Goal: Task Accomplishment & Management: Use online tool/utility

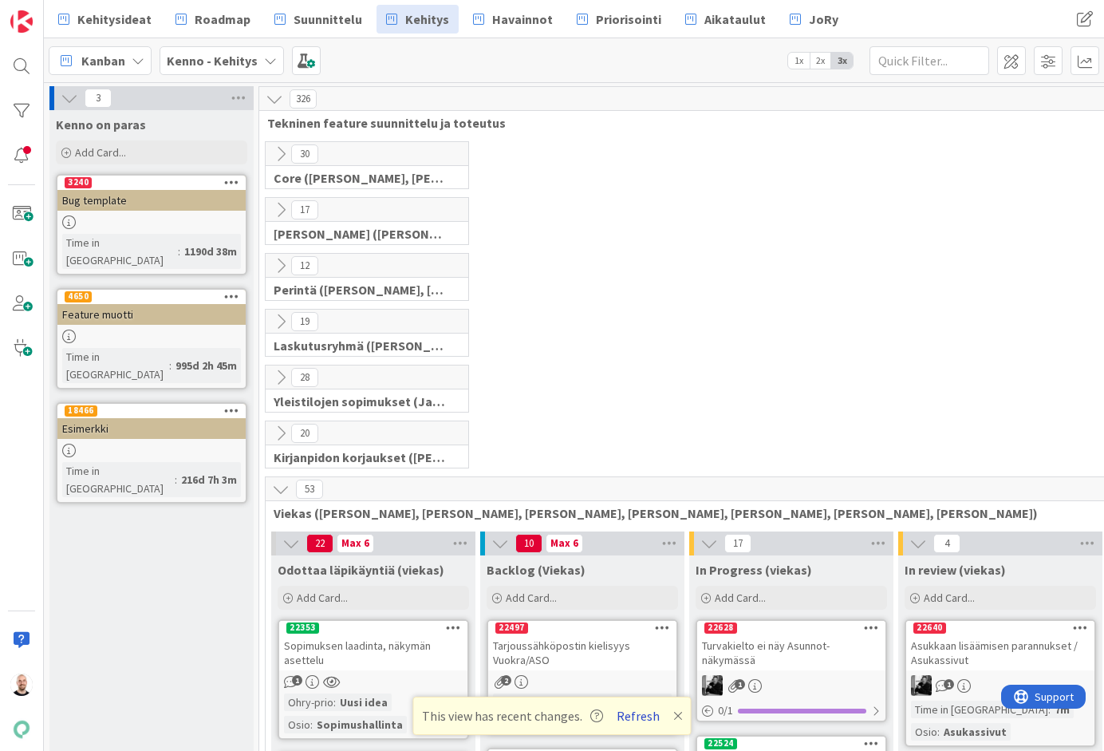
click at [637, 713] on button "Refresh" at bounding box center [638, 715] width 54 height 21
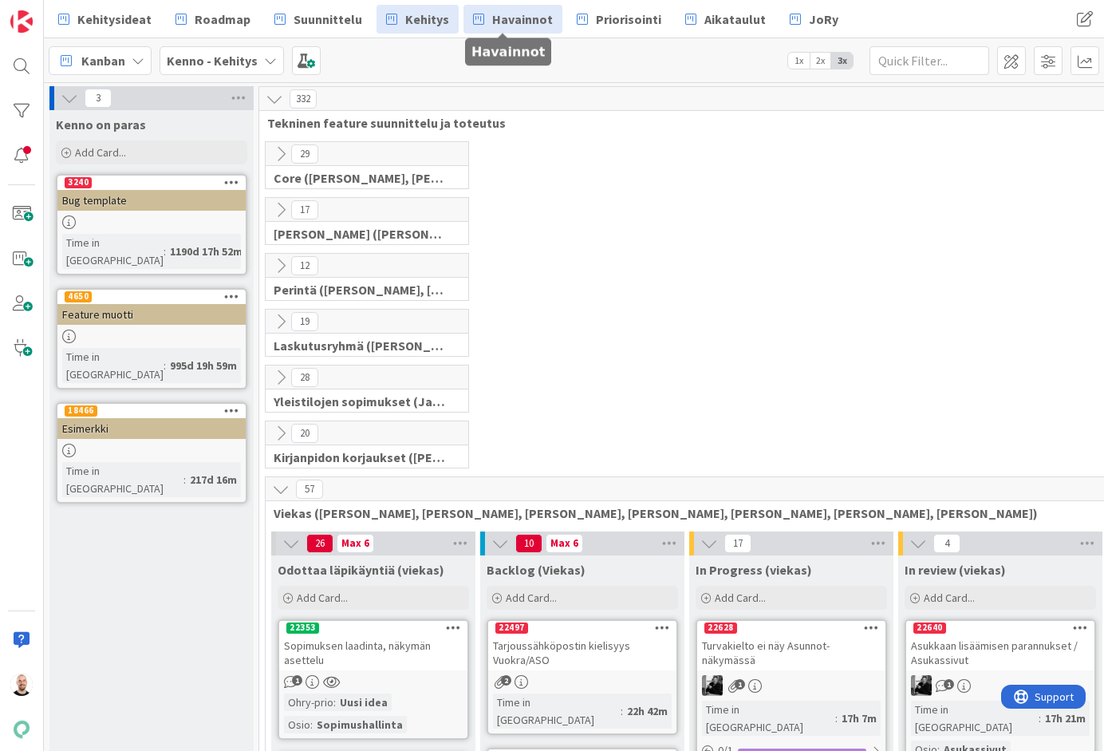
click at [499, 10] on span "Havainnot" at bounding box center [522, 19] width 61 height 19
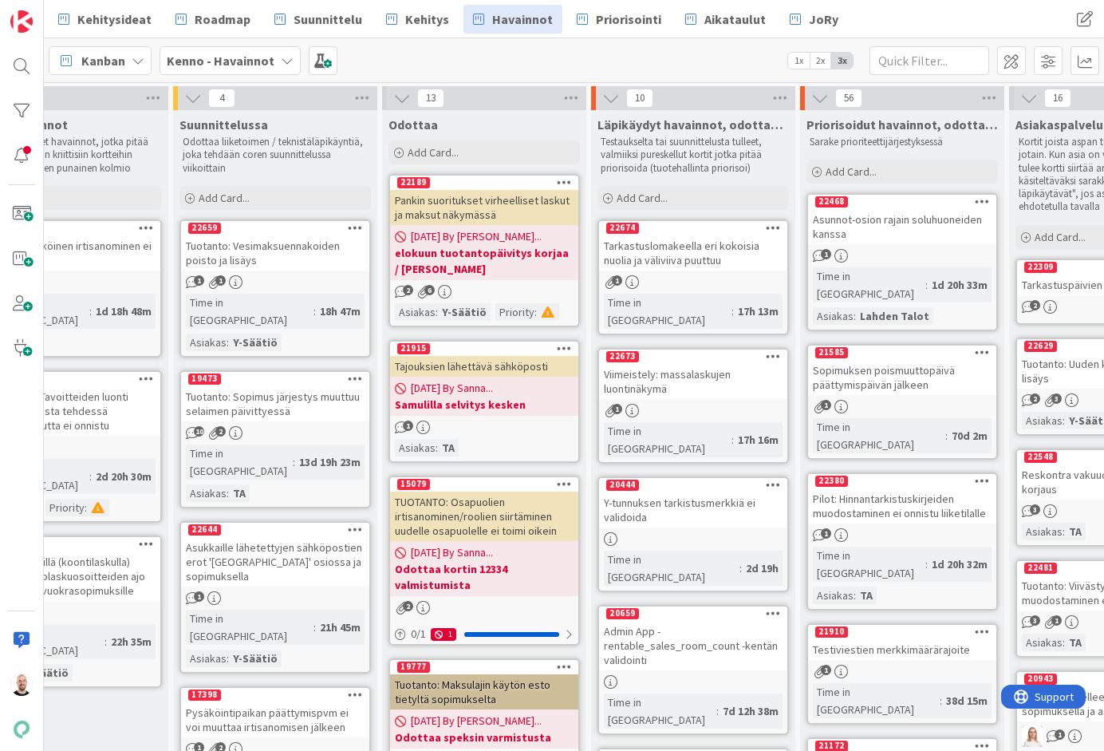
scroll to position [0, 91]
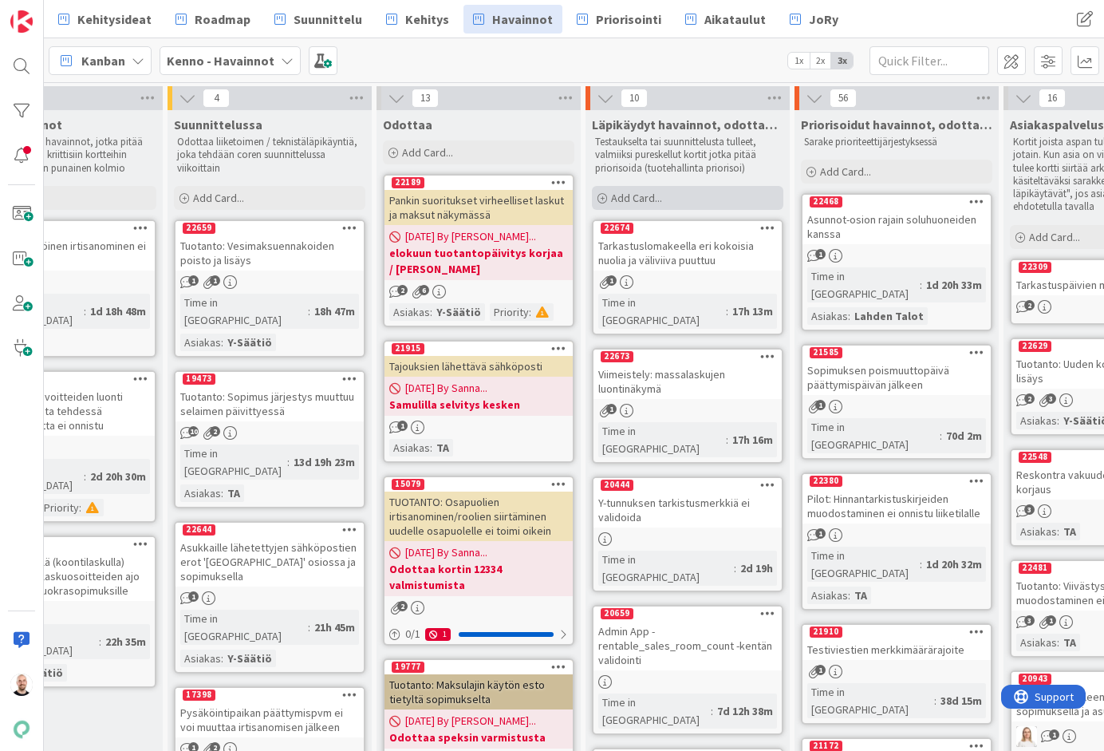
click at [694, 188] on div "Add Card..." at bounding box center [688, 198] width 192 height 24
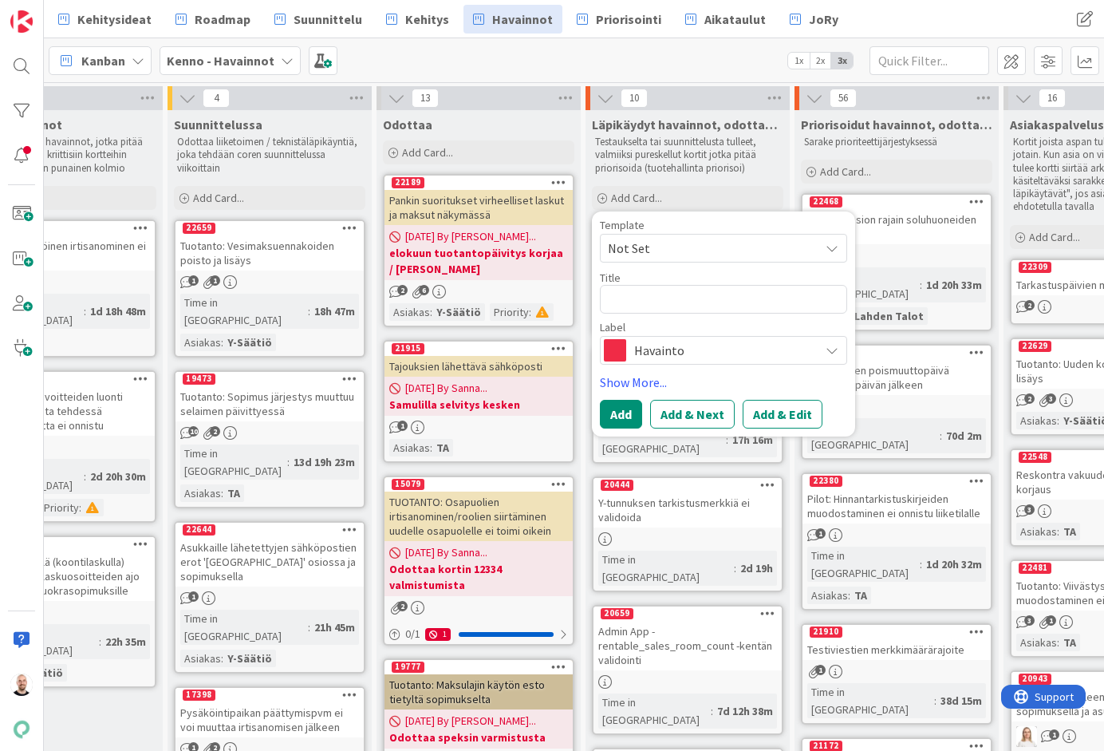
type textarea "x"
type textarea "A"
type textarea "x"
type textarea "As"
type textarea "x"
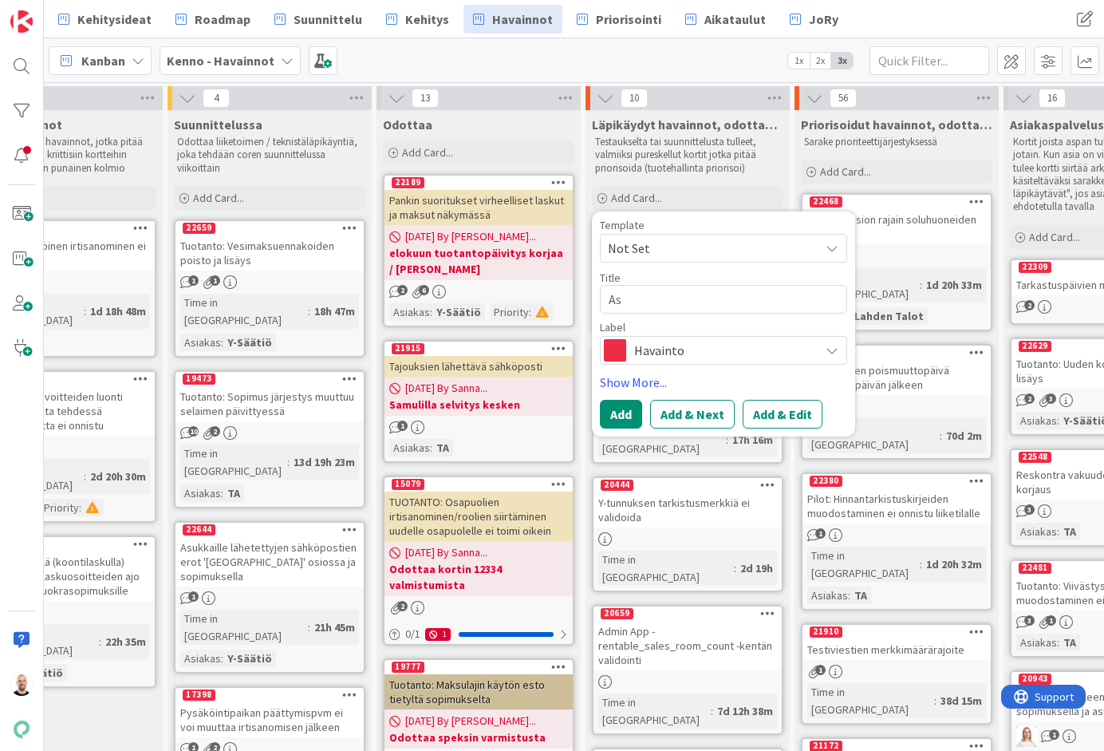
type textarea "Asu"
type textarea "x"
type textarea "Asuk"
type textarea "x"
type textarea "Asuka"
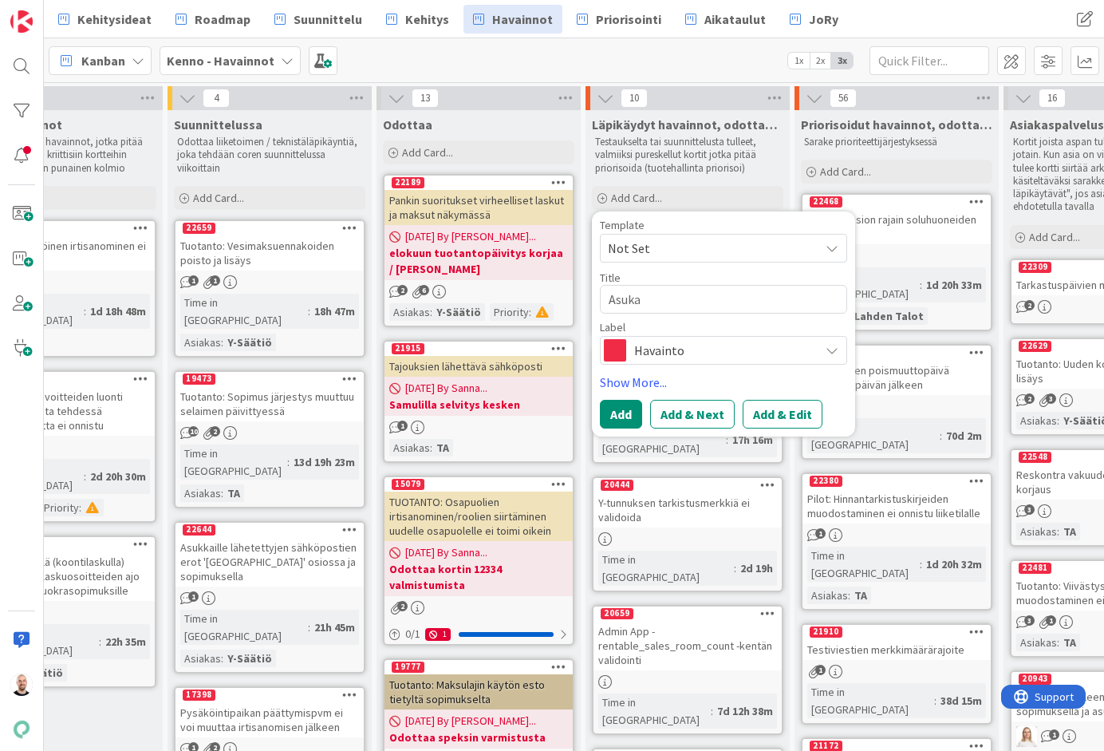
type textarea "x"
type textarea "Asukas"
type textarea "x"
type textarea "Asukass"
type textarea "x"
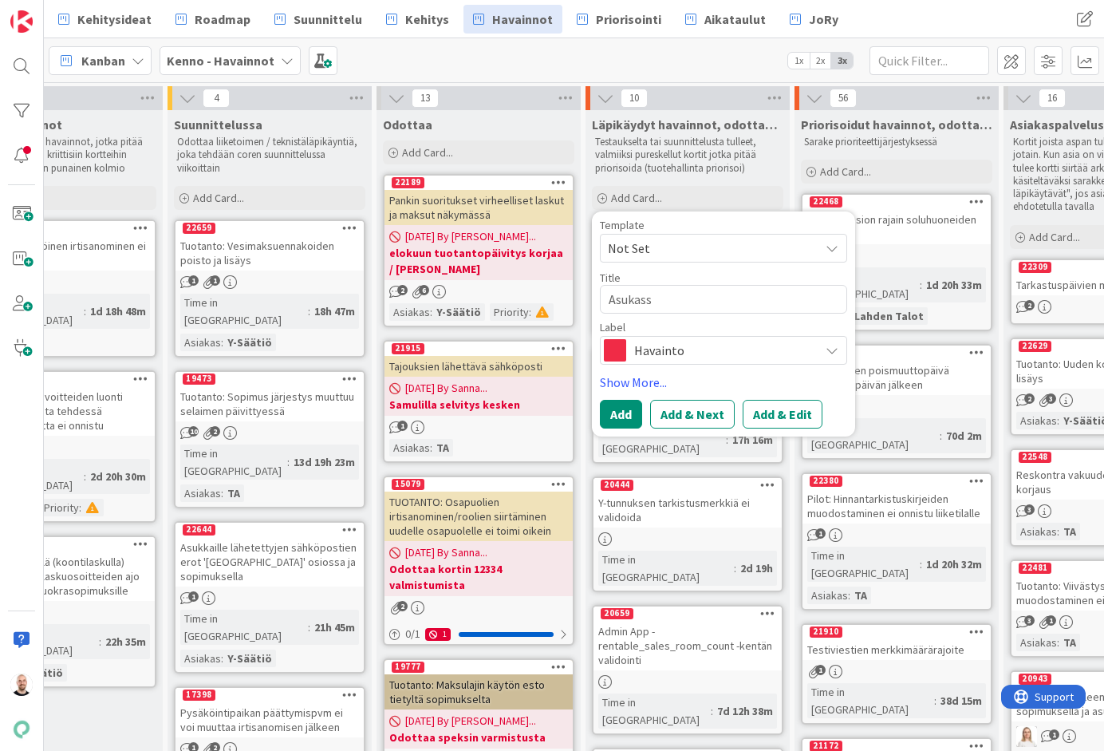
type textarea "Asukassi"
type textarea "x"
type textarea "Asukassiv"
type textarea "x"
type textarea "Asukassivu"
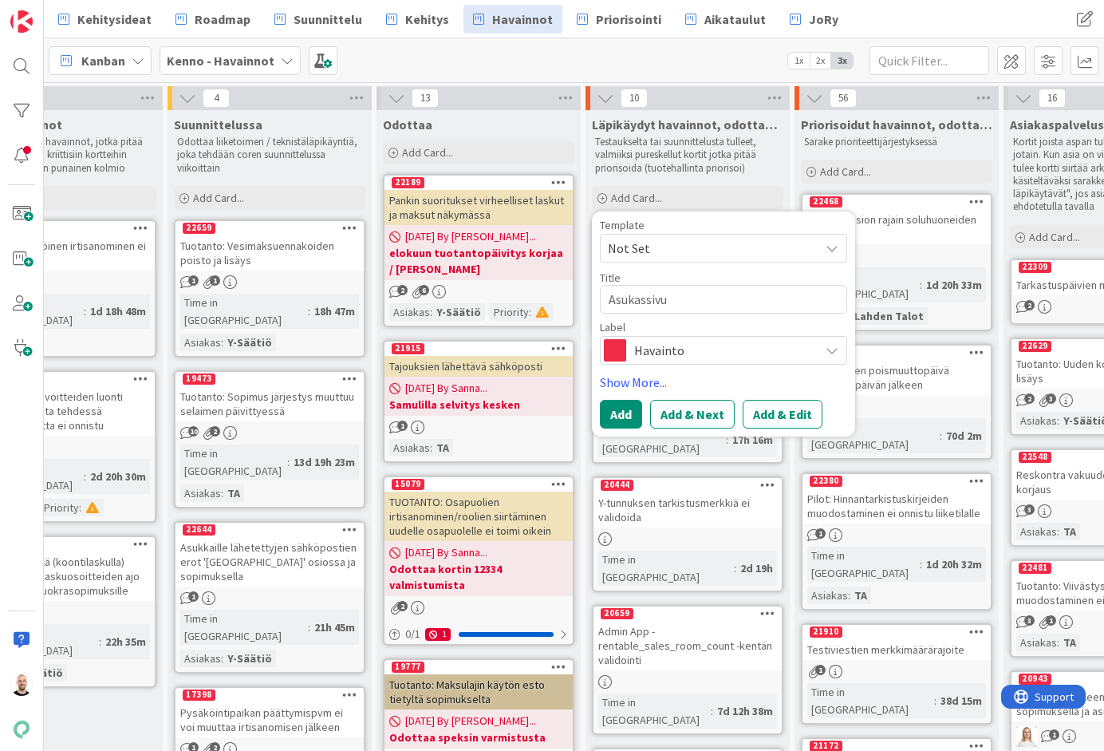
type textarea "x"
type textarea "Asukassivuj"
type textarea "x"
type textarea "Asukassivuje"
type textarea "x"
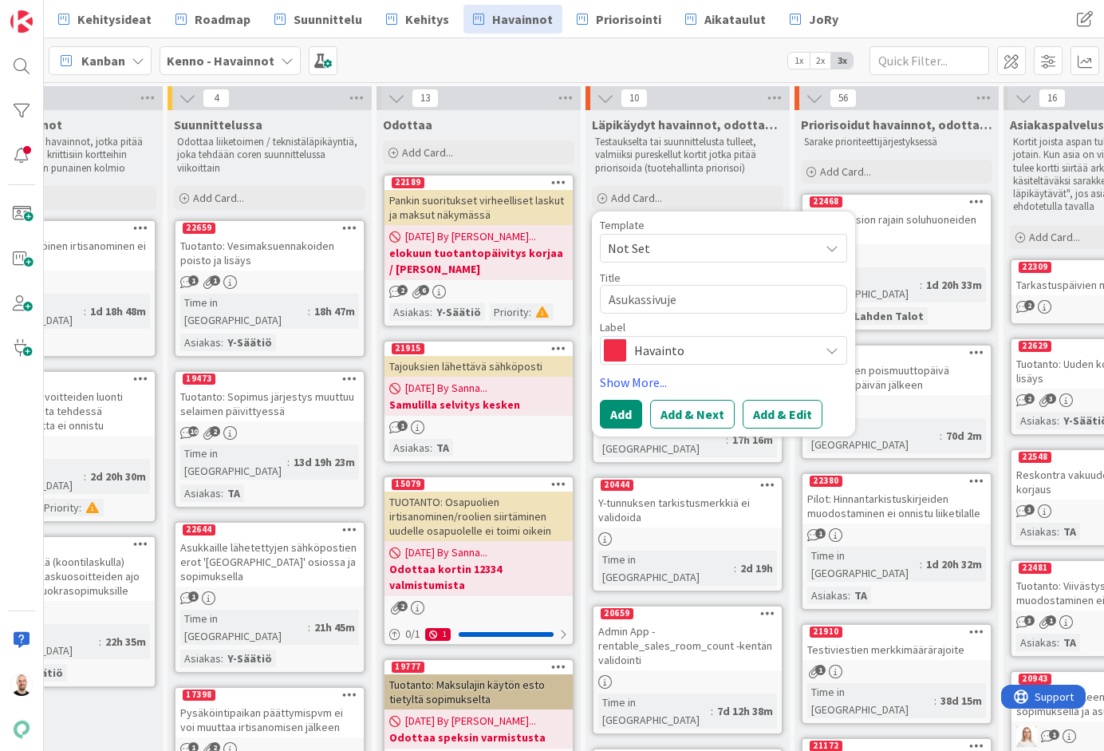
type textarea "Asukassivujen"
type textarea "x"
type textarea "Asukassivujen"
type textarea "x"
type textarea "Asukassivujen v"
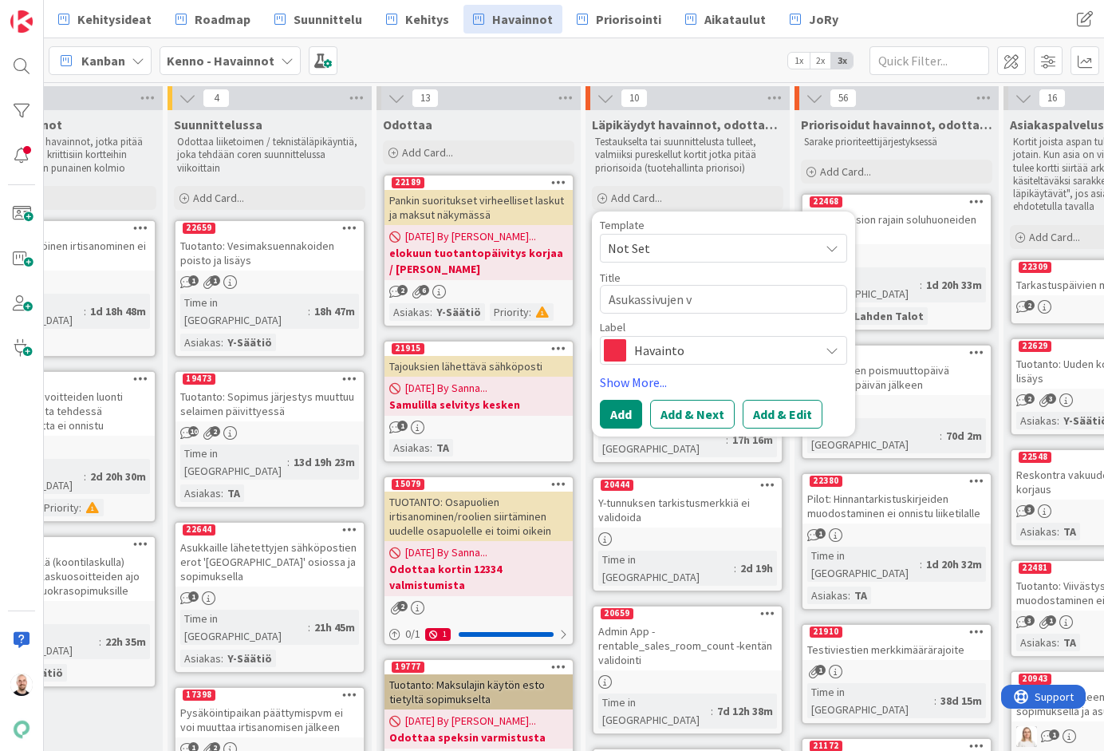
type textarea "x"
type textarea "Asukassivujen vi"
type textarea "x"
type textarea "Asukassivujen vie"
type textarea "x"
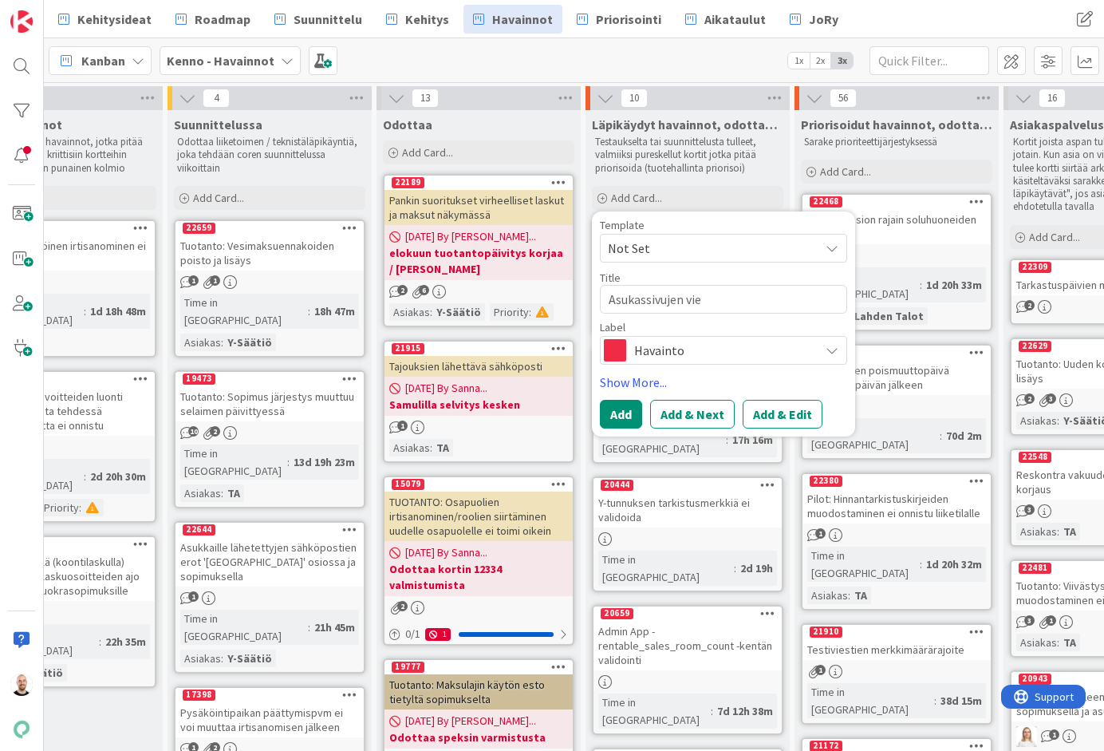
type textarea "Asukassivujen vies"
type textarea "x"
type textarea "Asukassivujen viest"
type textarea "x"
type textarea "Asukassivujen viesti"
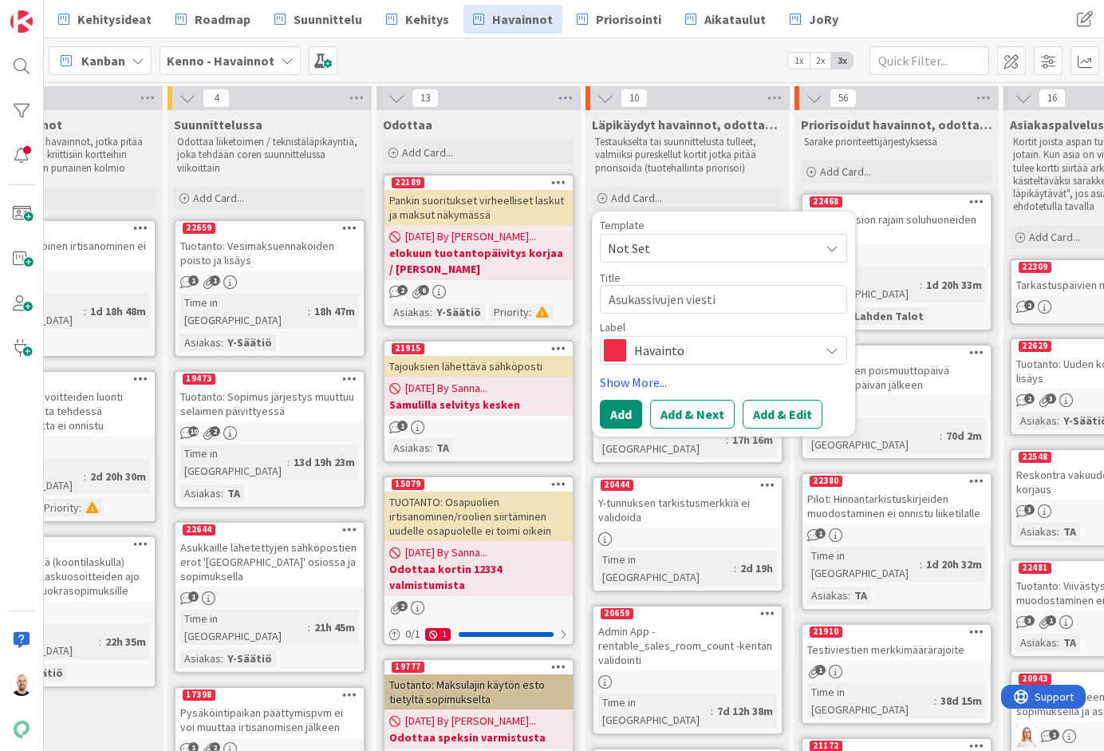
type textarea "x"
type textarea "Asukassivujen viestit"
type textarea "x"
type textarea "Asukassivujen viestitn"
type textarea "x"
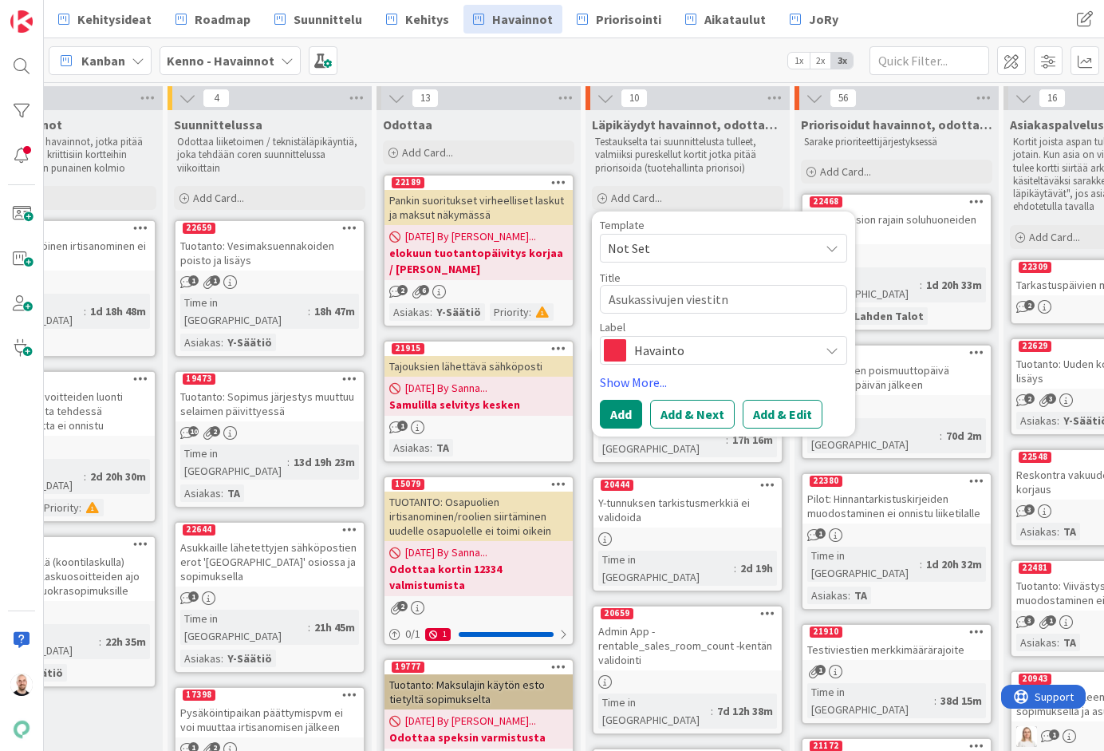
type textarea "Asukassivujen viestit"
type textarea "x"
type textarea "Asukassivujen viesti"
type textarea "x"
type textarea "Asukassivujen viestin"
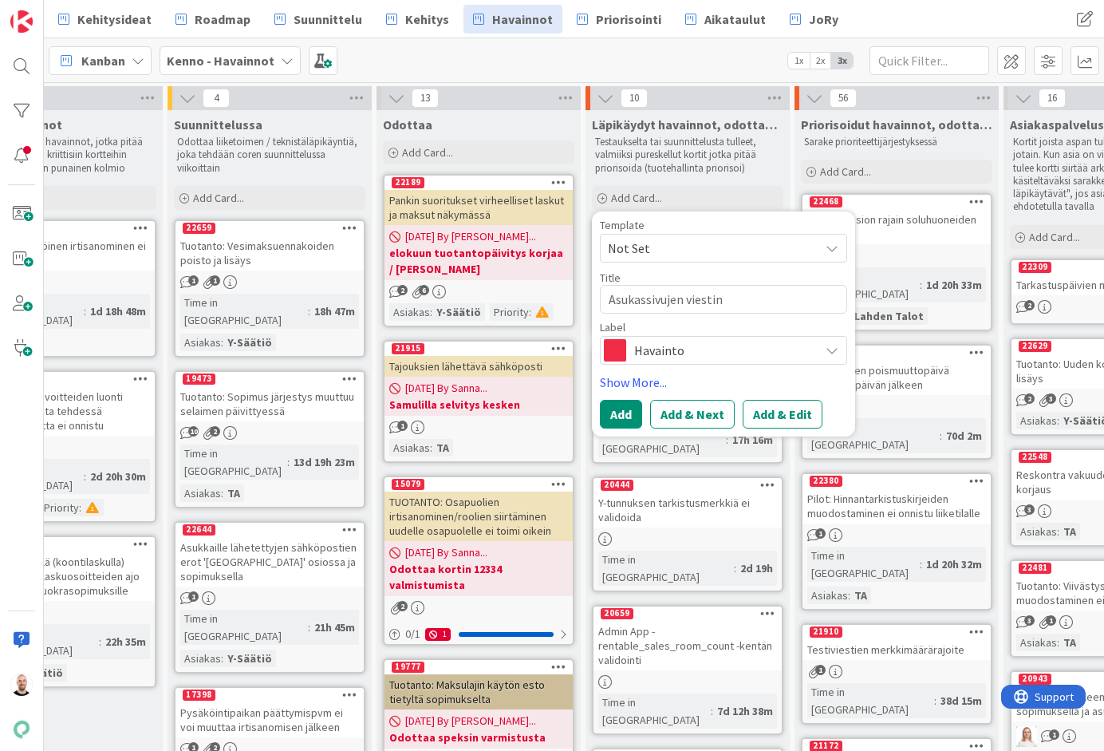
type textarea "x"
type textarea "Asukassivujen viestint"
type textarea "x"
type textarea "Asukassivujen viestintä"
type textarea "x"
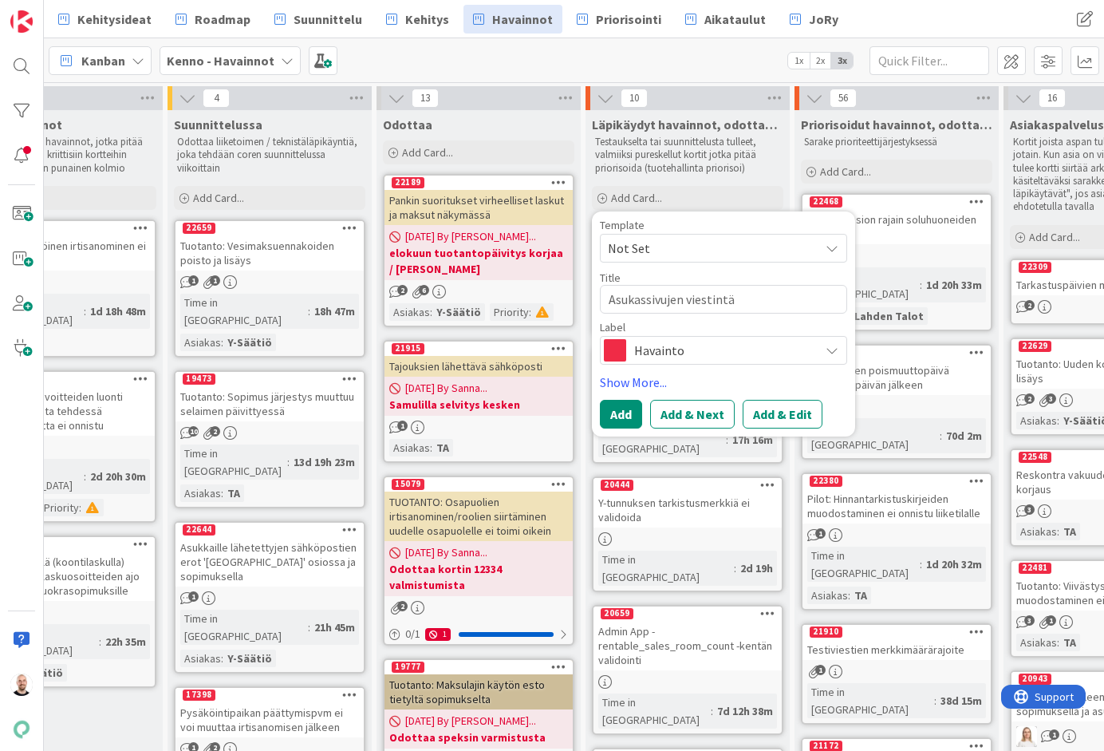
type textarea "Asukassivujen viestintäo"
type textarea "x"
type textarea "Asukassivujen viestintäos"
type textarea "x"
type textarea "Asukassivujen viestintäosi"
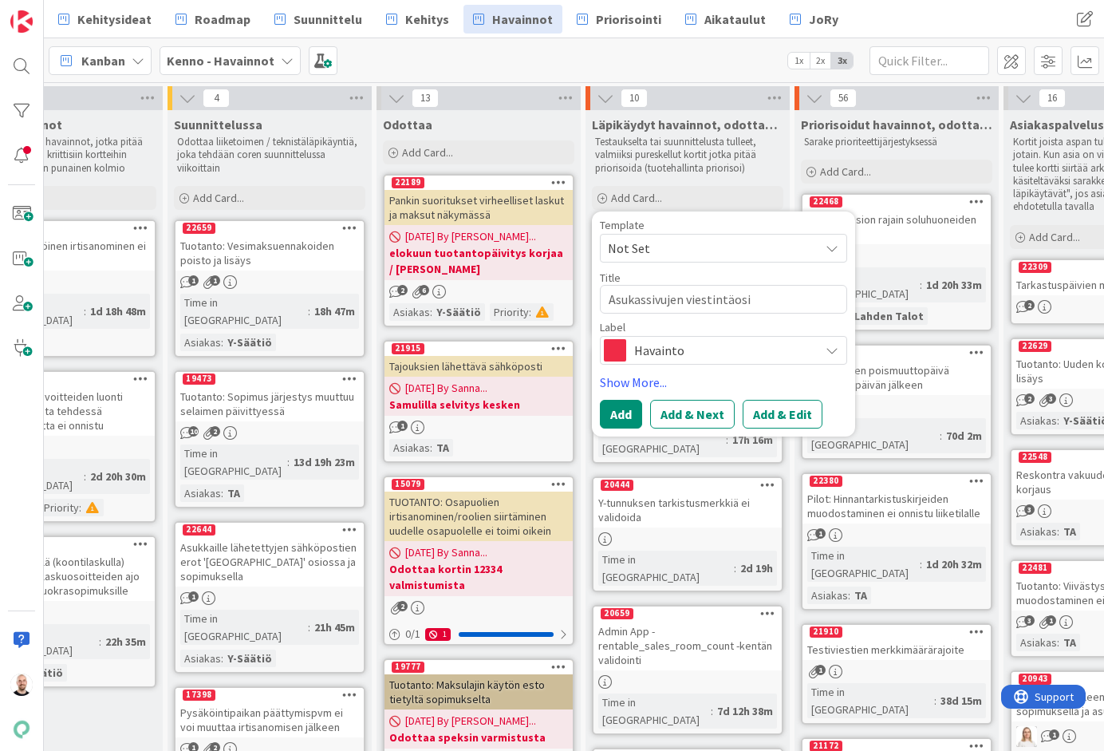
type textarea "x"
type textarea "Asukassivujen viestintäosio"
type textarea "x"
type textarea "Asukassivujen viestintäosio"
type textarea "x"
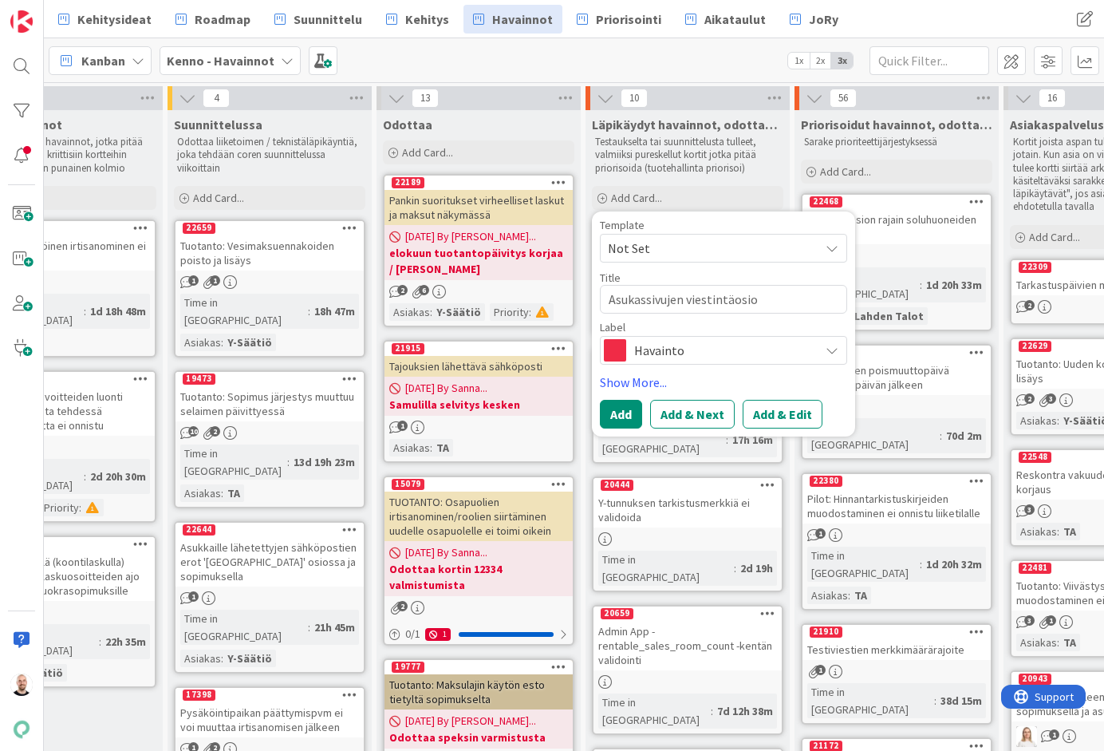
type textarea "Asukassivujen viestintäosio e"
type textarea "x"
type textarea "Asukassivujen viestintäosio ei"
type textarea "x"
type textarea "Asukassivujen viestintäosio ei"
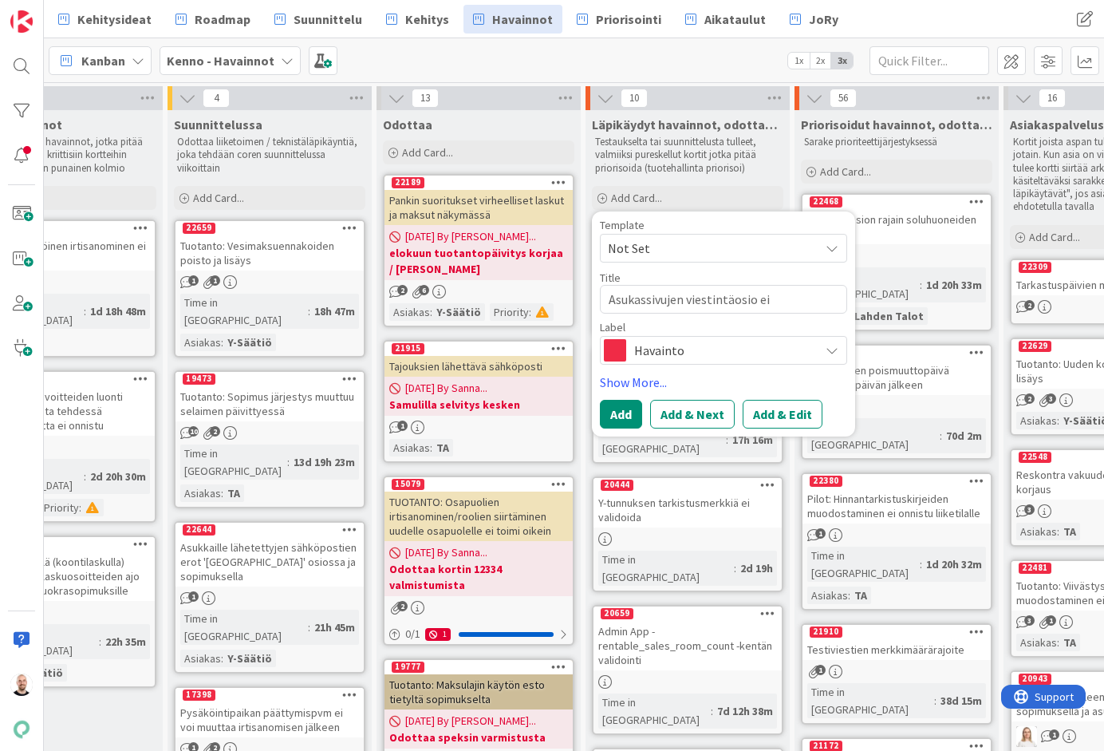
type textarea "x"
type textarea "Asukassivujen viestintäosio ei v"
type textarea "x"
type textarea "Asukassivujen viestintäosio ei va"
type textarea "x"
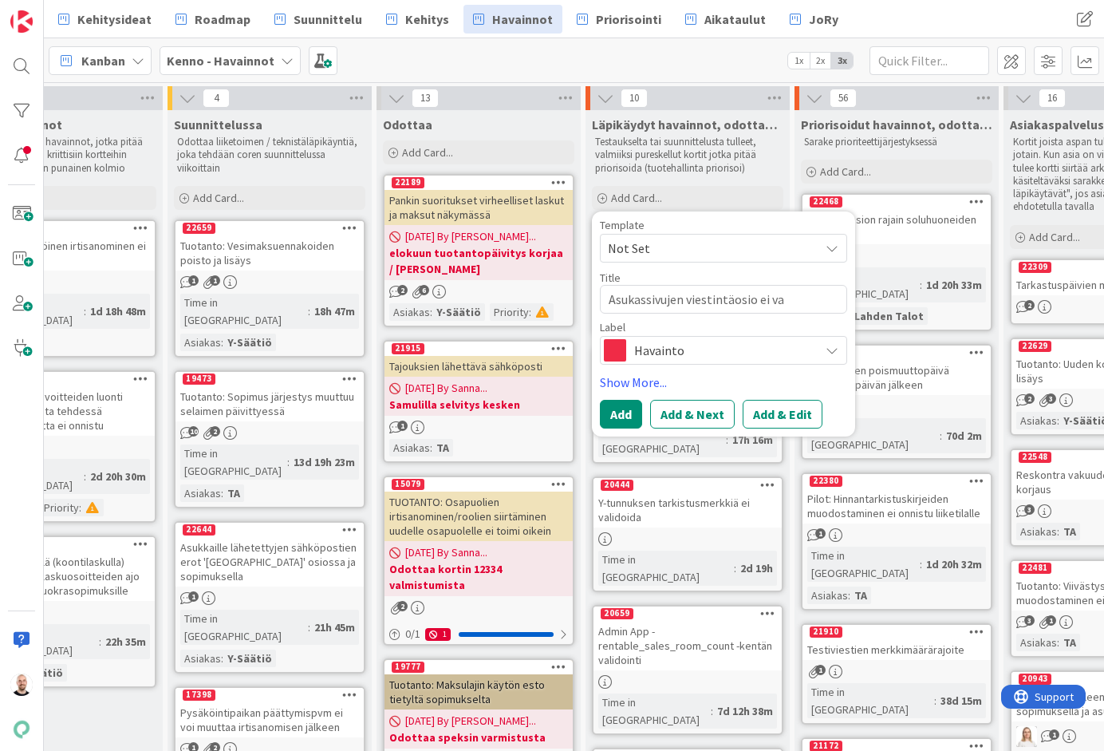
type textarea "Asukassivujen viestintäosio ei vas"
type textarea "x"
type textarea "Asukassivujen viestintäosio ei vast"
type textarea "x"
type textarea "Asukassivujen viestintäosio ei vasta"
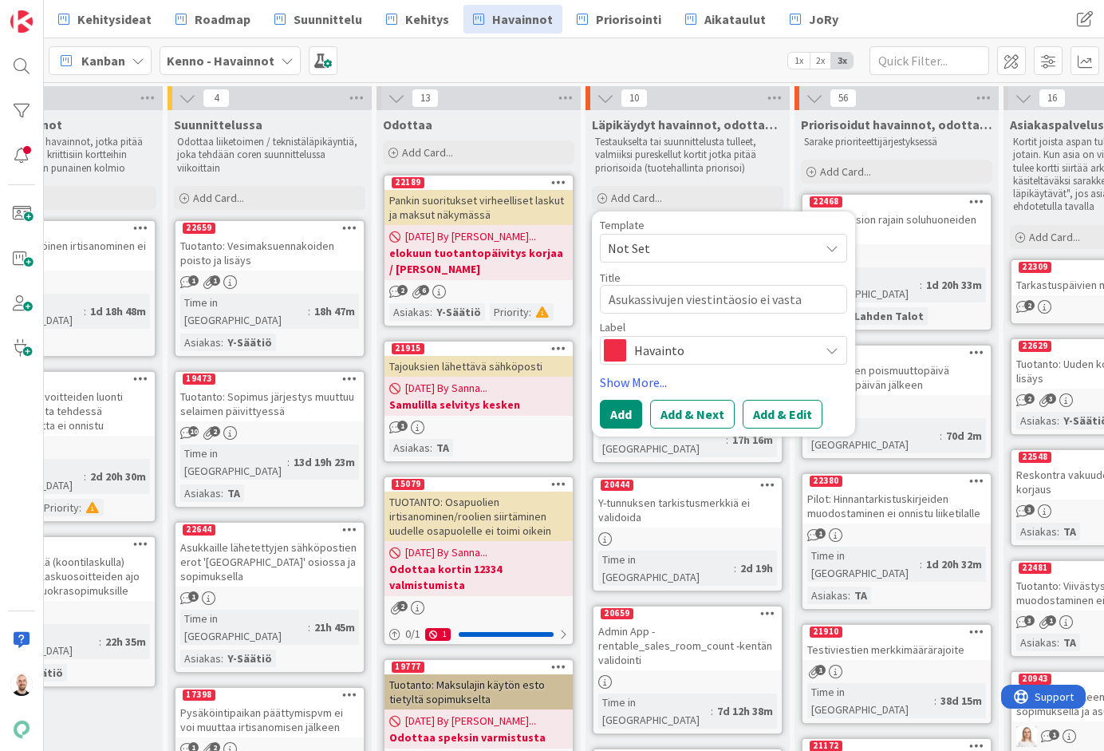
type textarea "x"
type textarea "Asukassivujen viestintäosio ei vastaa"
type textarea "x"
type textarea "Asukassivujen viestintäosio ei vastaas"
type textarea "x"
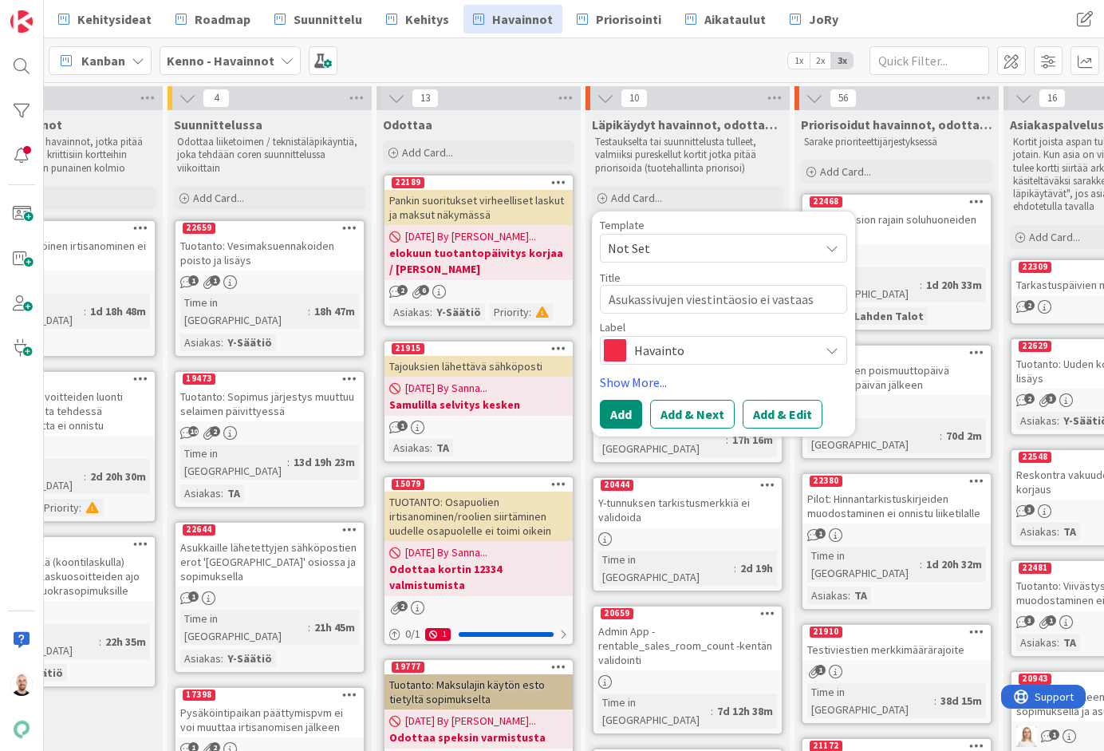
type textarea "Asukassivujen viestintäosio ei vastaas"
type textarea "x"
type textarea "Asukassivujen viestintäosio ei vastaas u"
type textarea "x"
type textarea "Asukassivujen viestintäosio ei vastaas uu"
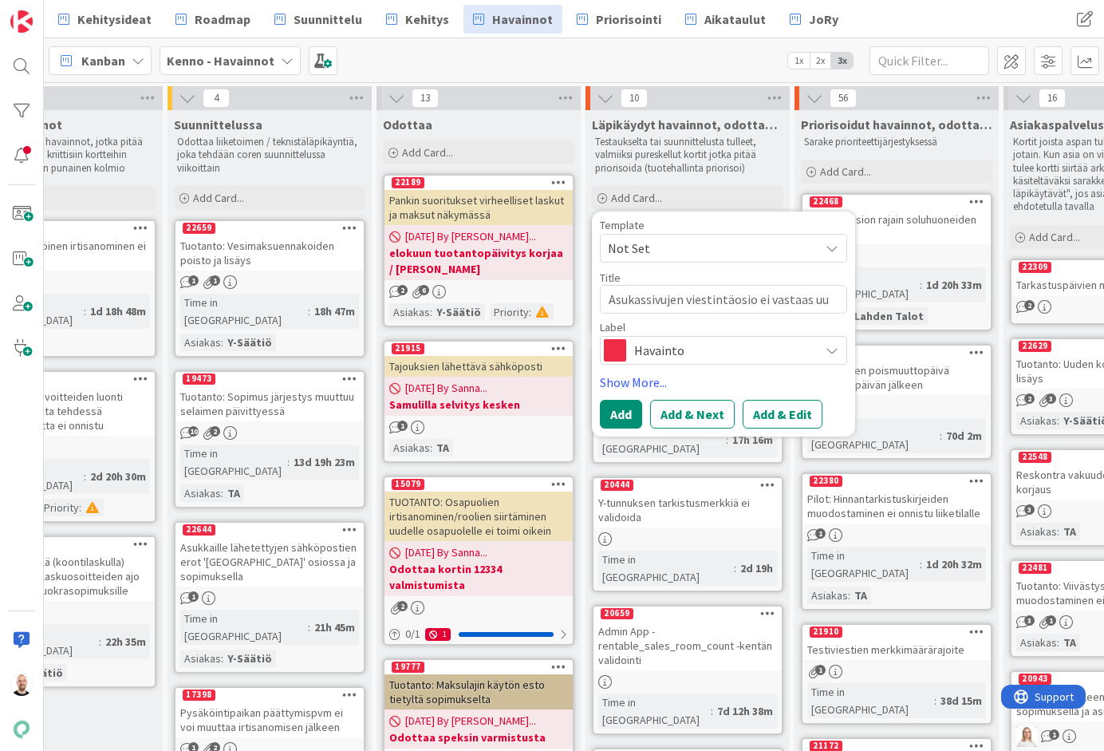
type textarea "x"
type textarea "Asukassivujen viestintäosio ei vastaas uun"
type textarea "x"
type textarea "Asukassivujen viestintäosio ei vastaas uunn"
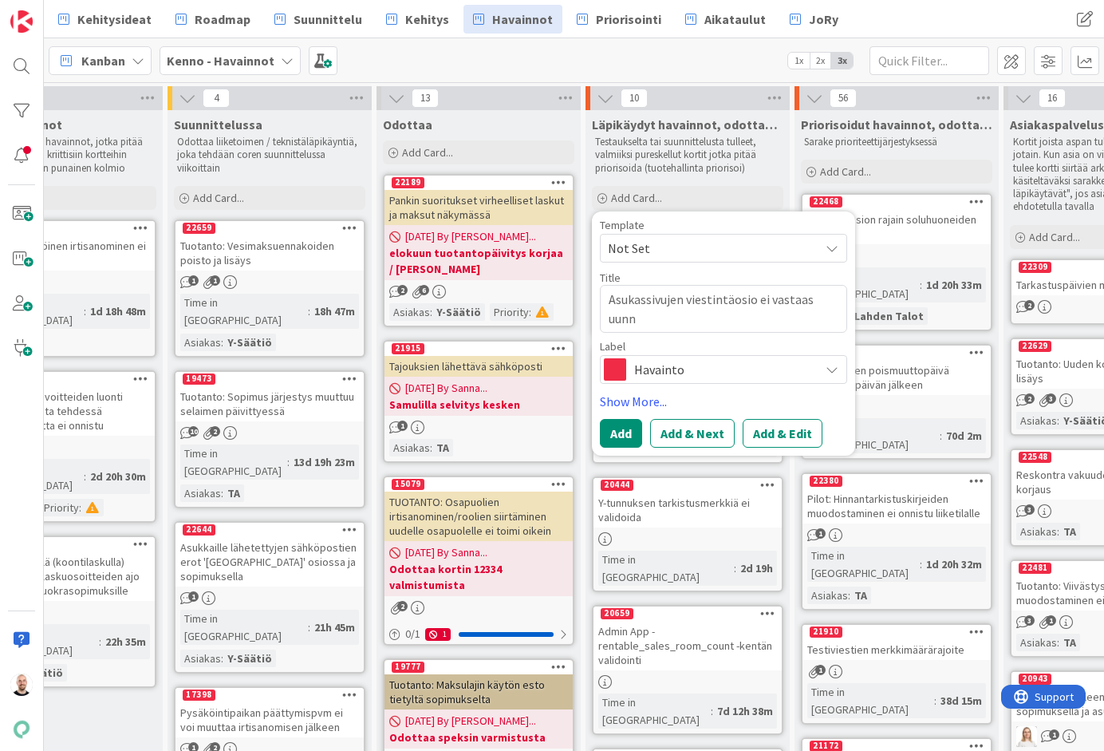
type textarea "x"
type textarea "Asukassivujen viestintäosio ei vastaas uun"
type textarea "x"
type textarea "Asukassivujen viestintäosio ei vastaas uu"
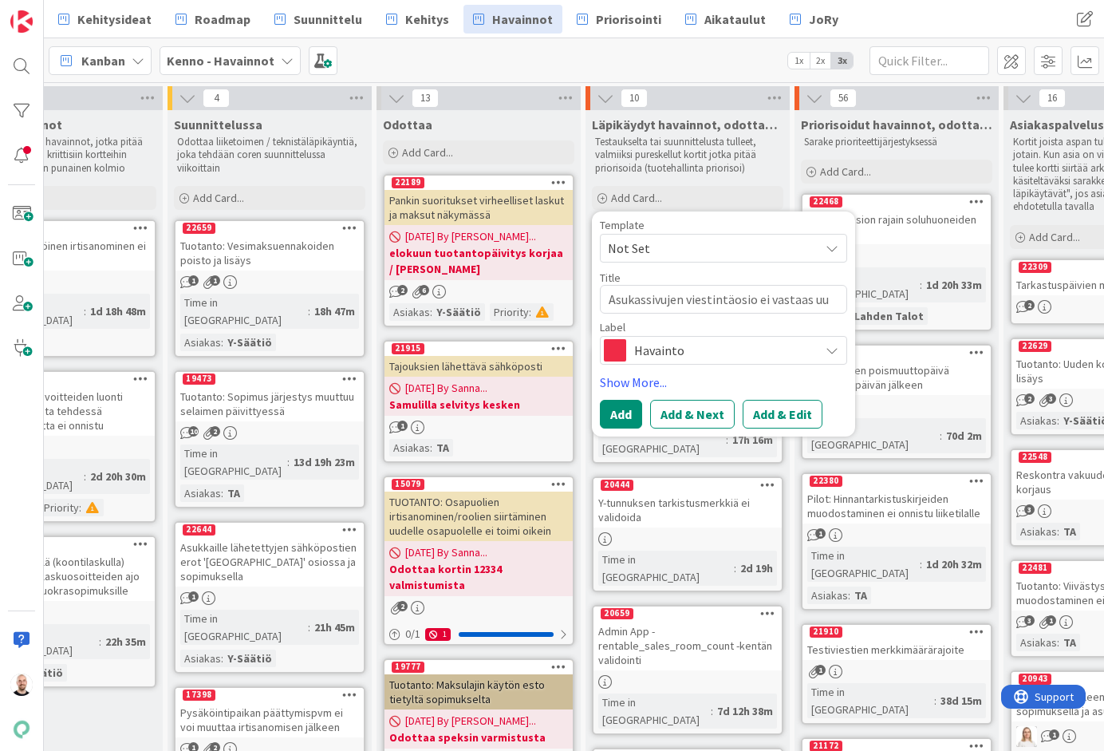
type textarea "x"
type textarea "Asukassivujen viestintäosio ei vastaas u"
type textarea "x"
type textarea "Asukassivujen viestintäosio ei vastaas"
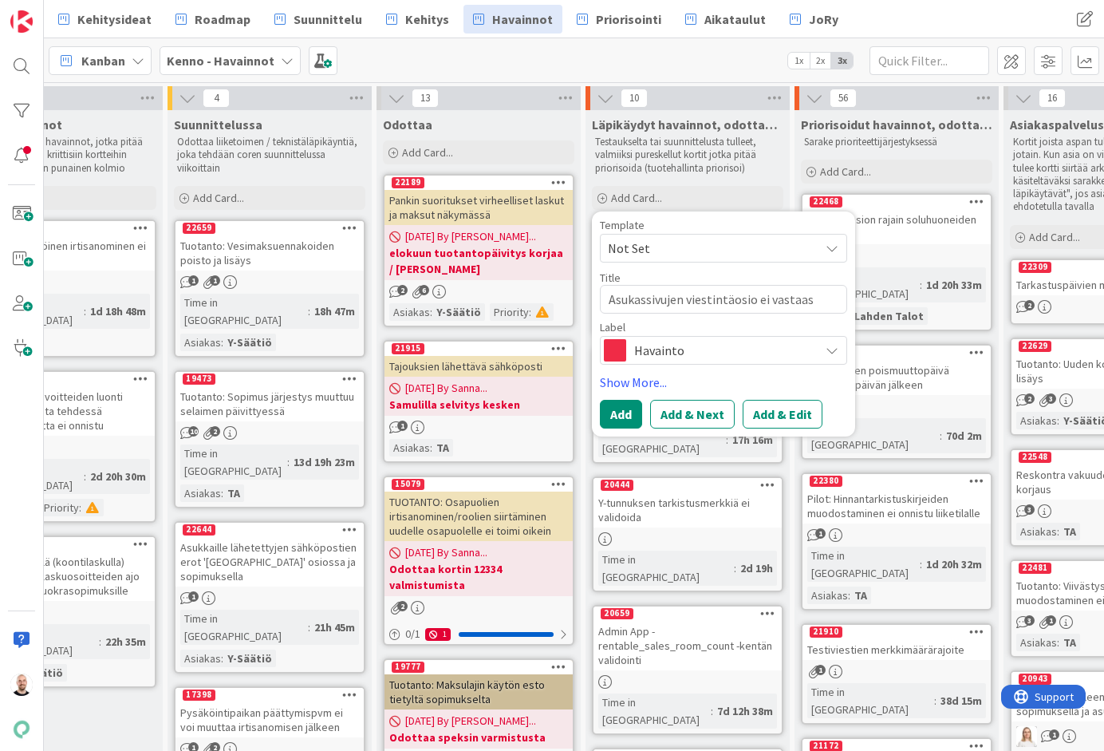
type textarea "x"
type textarea "Asukassivujen viestintäosio ei vastaas"
type textarea "x"
type textarea "Asukassivujen viestintäosio ei vastaa"
type textarea "x"
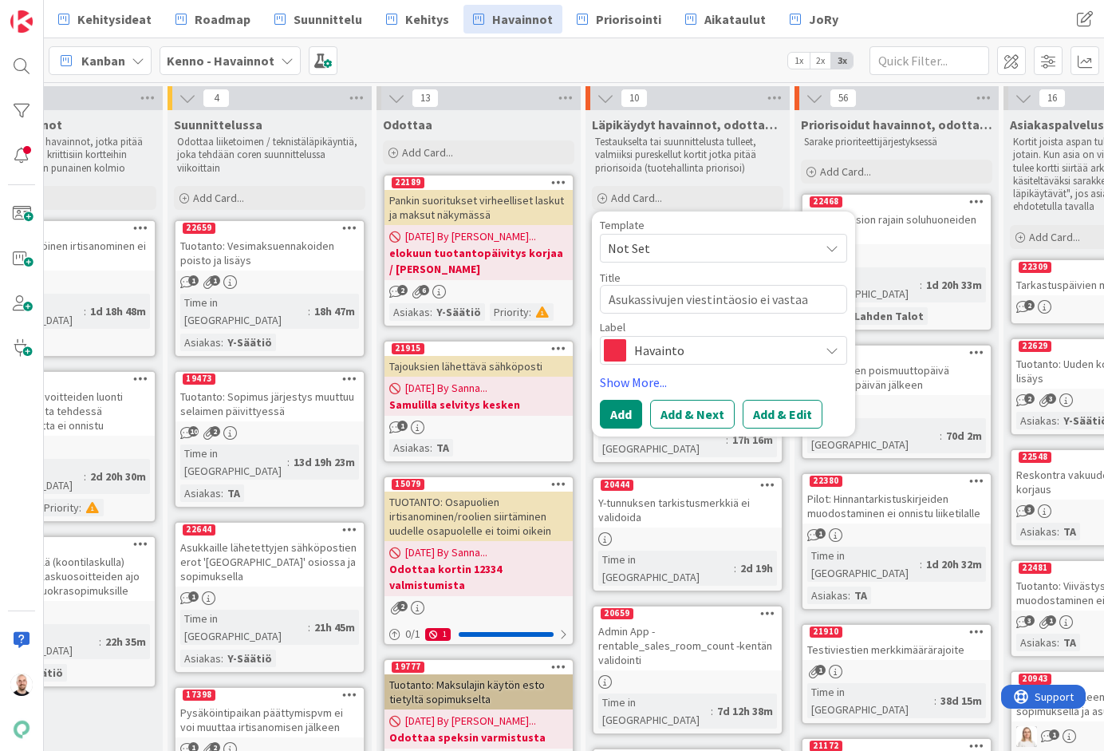
type textarea "Asukassivujen viestintäosio ei vastaa"
type textarea "x"
type textarea "Asukassivujen viestintäosio ei vastaa s"
type textarea "x"
type textarea "Asukassivujen viestintäosio ei vastaa su"
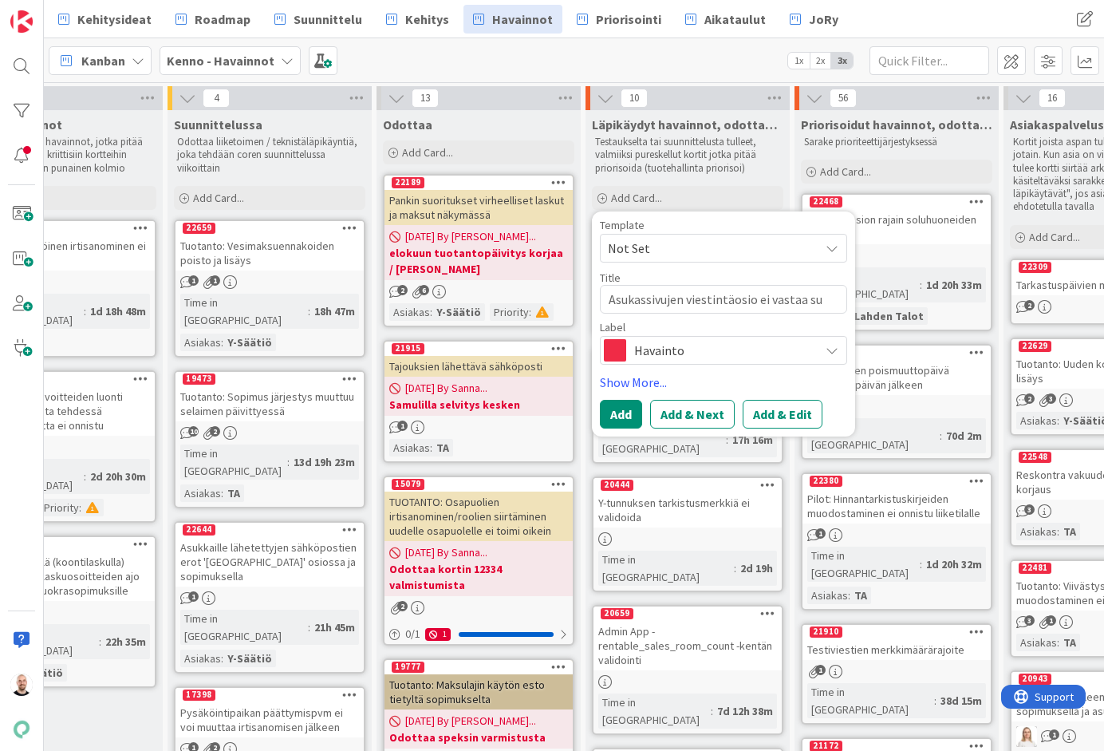
type textarea "x"
type textarea "Asukassivujen viestintäosio ei vastaa suu"
type textarea "x"
type textarea "Asukassivujen viestintäosio ei vastaa suun"
type textarea "x"
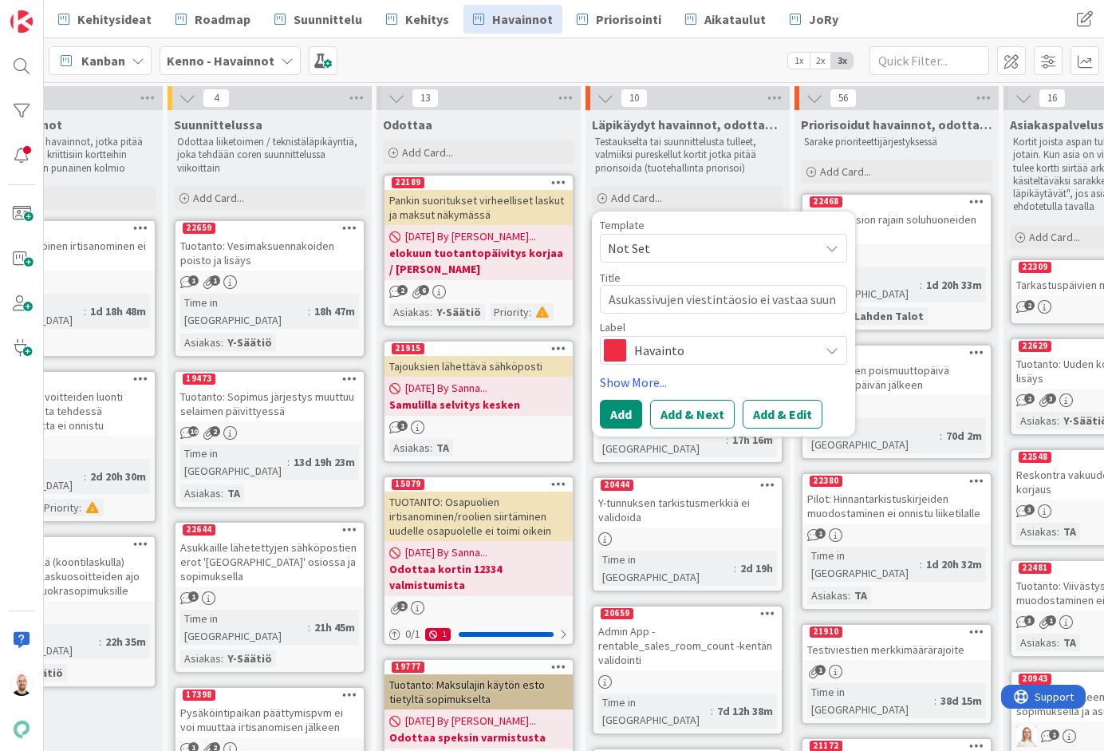
type textarea "Asukassivujen viestintäosio ei vastaa suunn"
type textarea "x"
type textarea "Asukassivujen viestintäosio ei vastaa suunni"
type textarea "x"
type textarea "Asukassivujen viestintäosio ei vastaa suunnit"
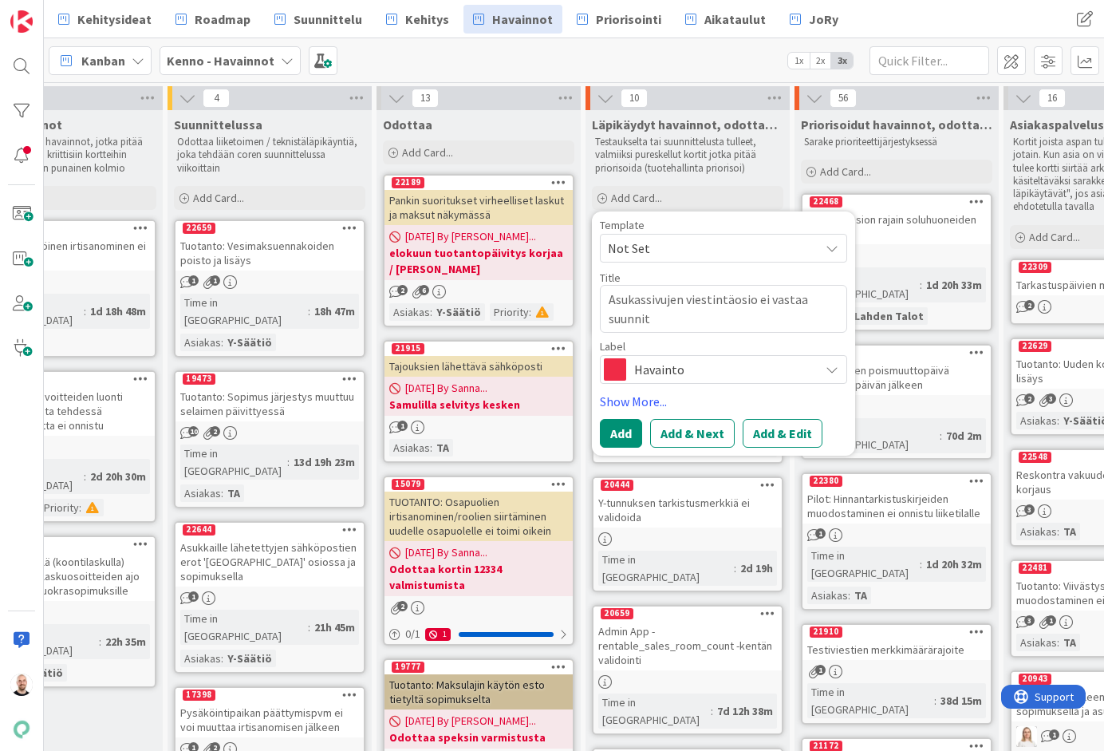
type textarea "x"
type textarea "Asukassivujen viestintäosio ei vastaa suunnite"
type textarea "x"
type textarea "Asukassivujen viestintäosio ei vastaa suunnitel"
type textarea "x"
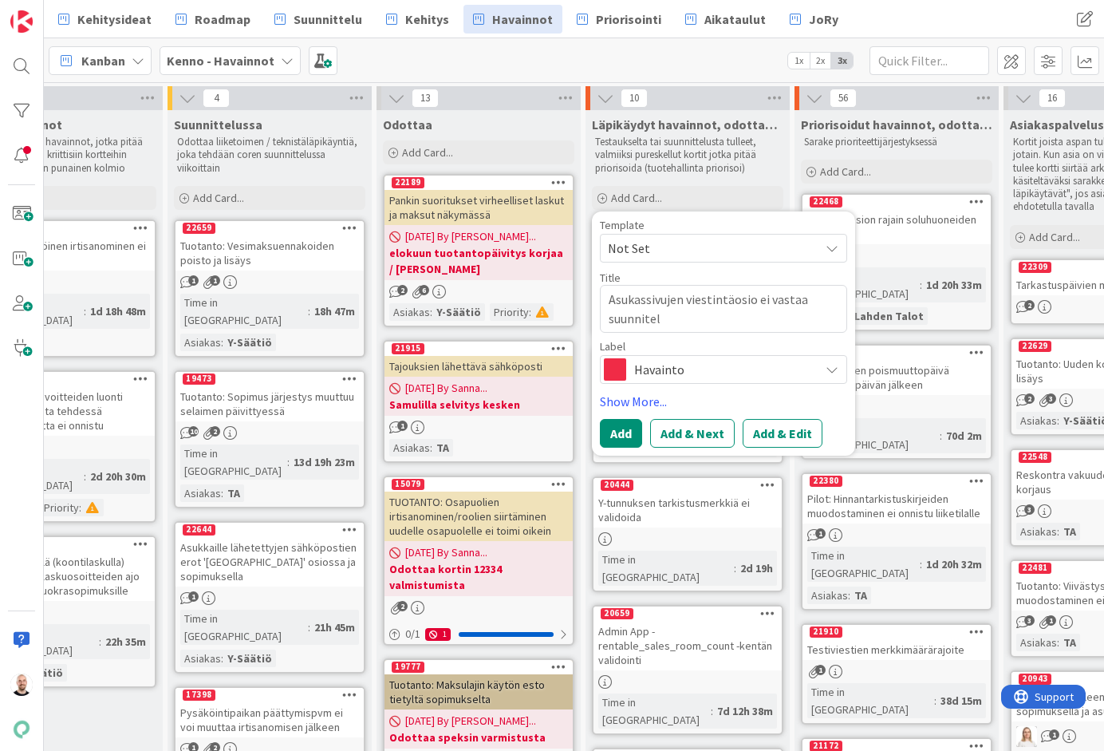
type textarea "Asukassivujen viestintäosio ei vastaa suunnitelm"
type textarea "x"
type textarea "Asukassivujen viestintäosio ei vastaa suunnitelmi"
type textarea "x"
type textarea "Asukassivujen viestintäosio ei vastaa suunnitelmia"
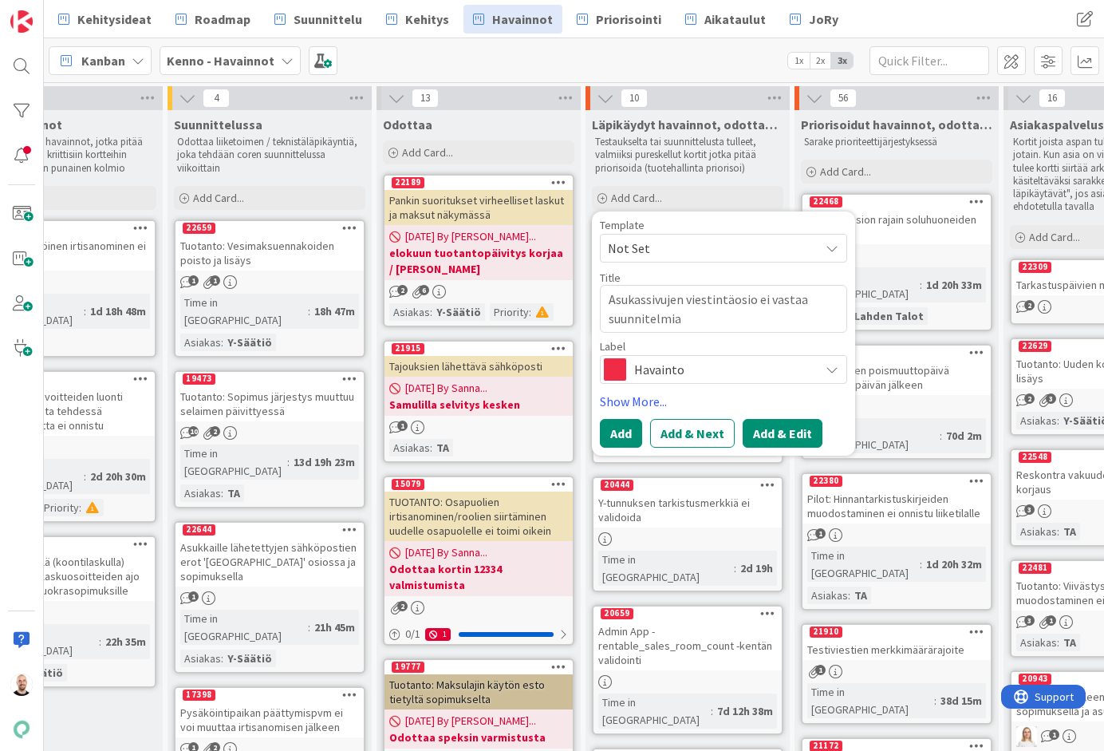
click at [784, 437] on button "Add & Edit" at bounding box center [783, 433] width 80 height 29
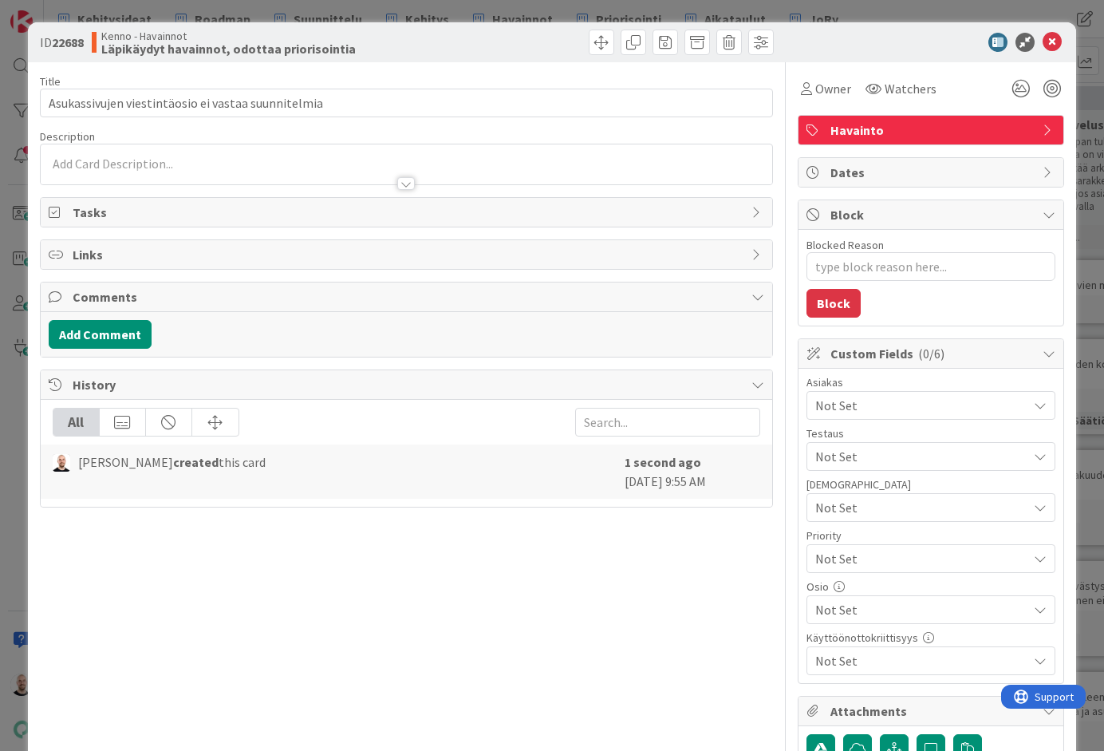
click at [408, 184] on div at bounding box center [406, 183] width 18 height 13
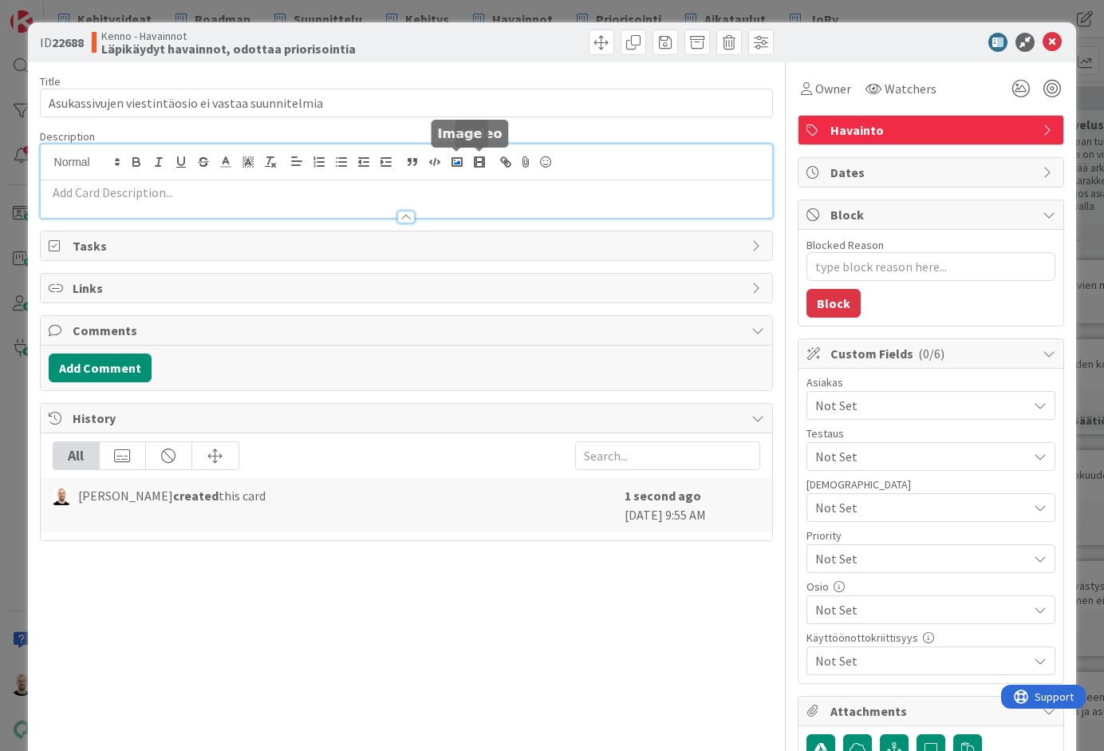
click at [459, 162] on polyline "button" at bounding box center [457, 162] width 6 height 4
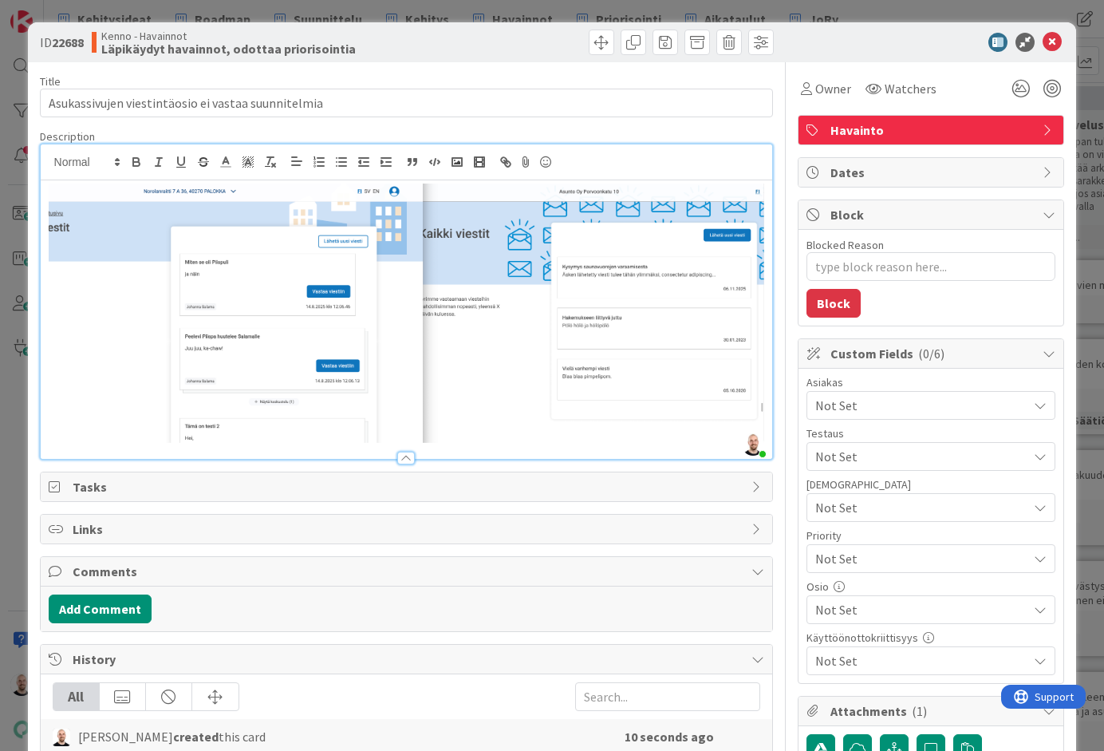
click at [41, 205] on div at bounding box center [407, 319] width 733 height 279
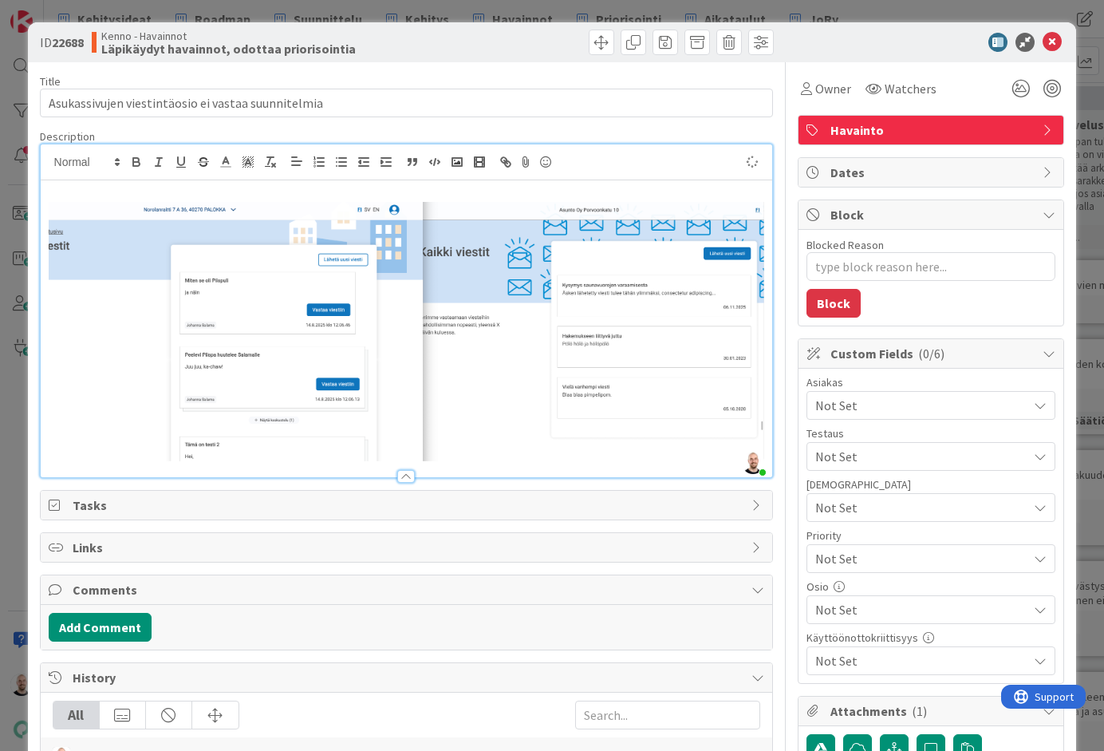
type textarea "x"
click at [53, 191] on p "Oikealla Figma" at bounding box center [407, 193] width 717 height 18
click at [276, 189] on p "Vasemmalla toteutus, oikealla Figma" at bounding box center [407, 193] width 717 height 18
click at [769, 373] on div "Vasemmalla toteutus, oikealla Figma:" at bounding box center [407, 328] width 733 height 297
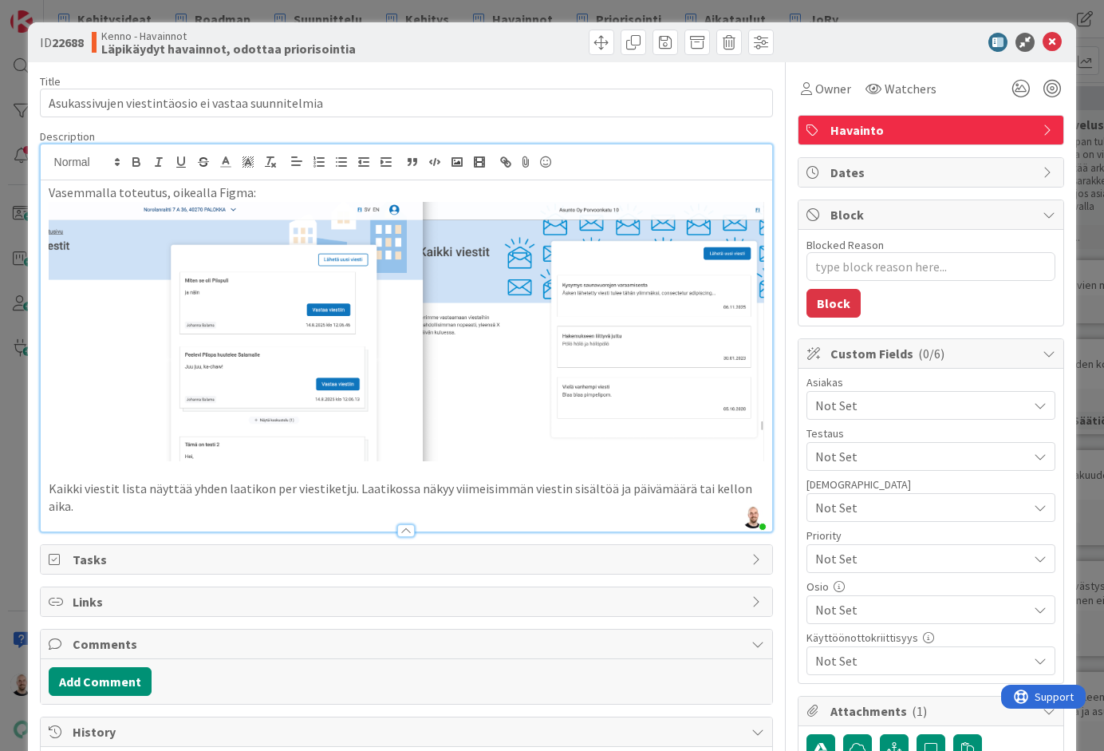
click at [49, 489] on p "Kaikki viestit lista näyttää yhden laatikon per viestiketju. Laatikossa näkyy v…" at bounding box center [407, 498] width 717 height 36
click at [223, 503] on li "Kaikki viestit lista näyttää yhden laatikon per viestiketju. Laatikossa näkyy v…" at bounding box center [416, 498] width 697 height 36
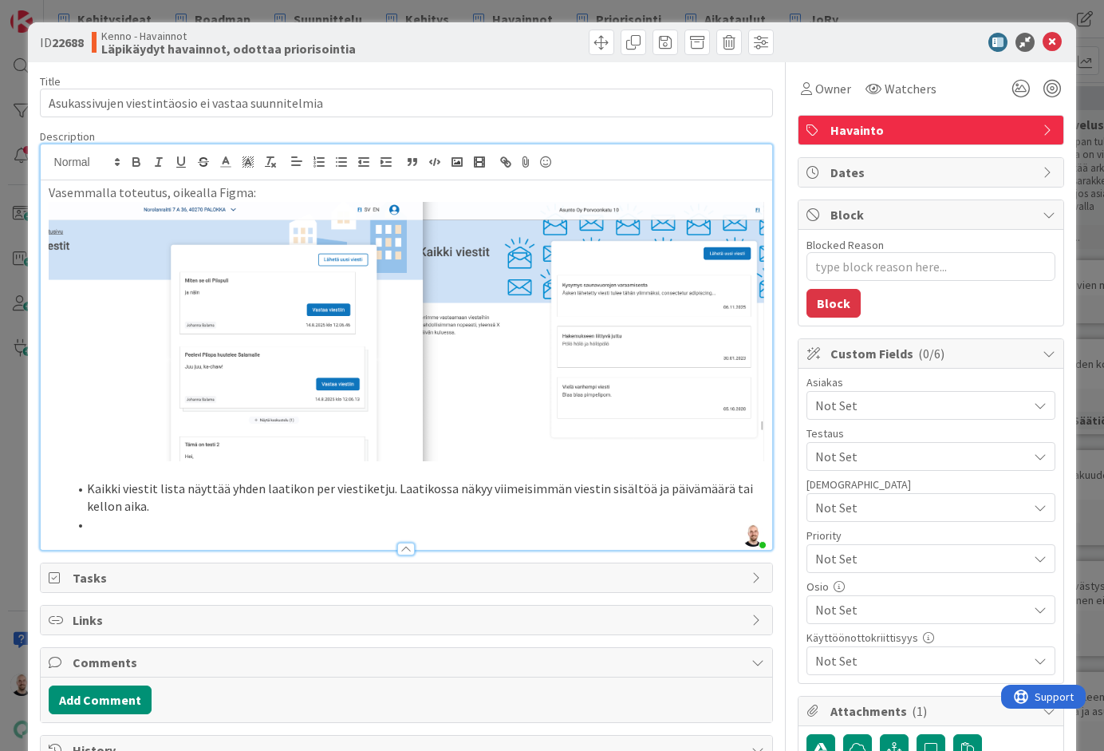
click at [275, 508] on li "Kaikki viestit lista näyttää yhden laatikon per viestiketju. Laatikossa näkyy v…" at bounding box center [416, 498] width 697 height 36
click at [260, 534] on li at bounding box center [416, 525] width 697 height 18
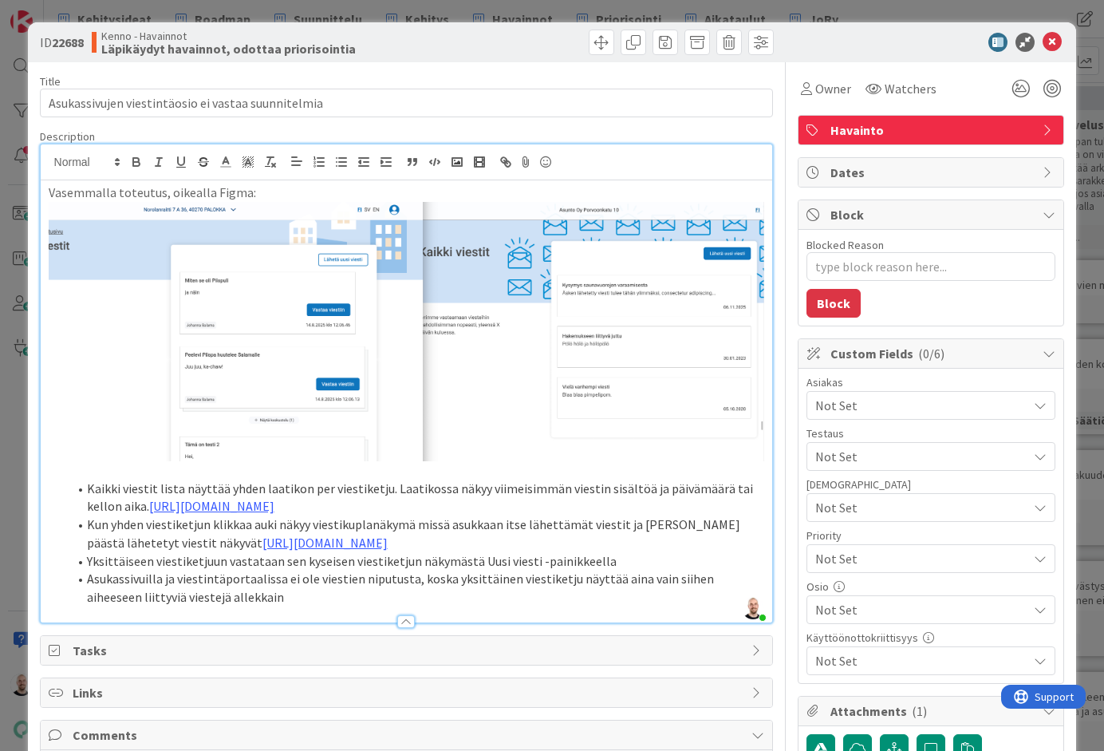
click at [569, 14] on div "ID 22688 Kenno - Havainnot Läpikäydyt havainnot, odottaa priorisointia Title 50…" at bounding box center [552, 375] width 1104 height 751
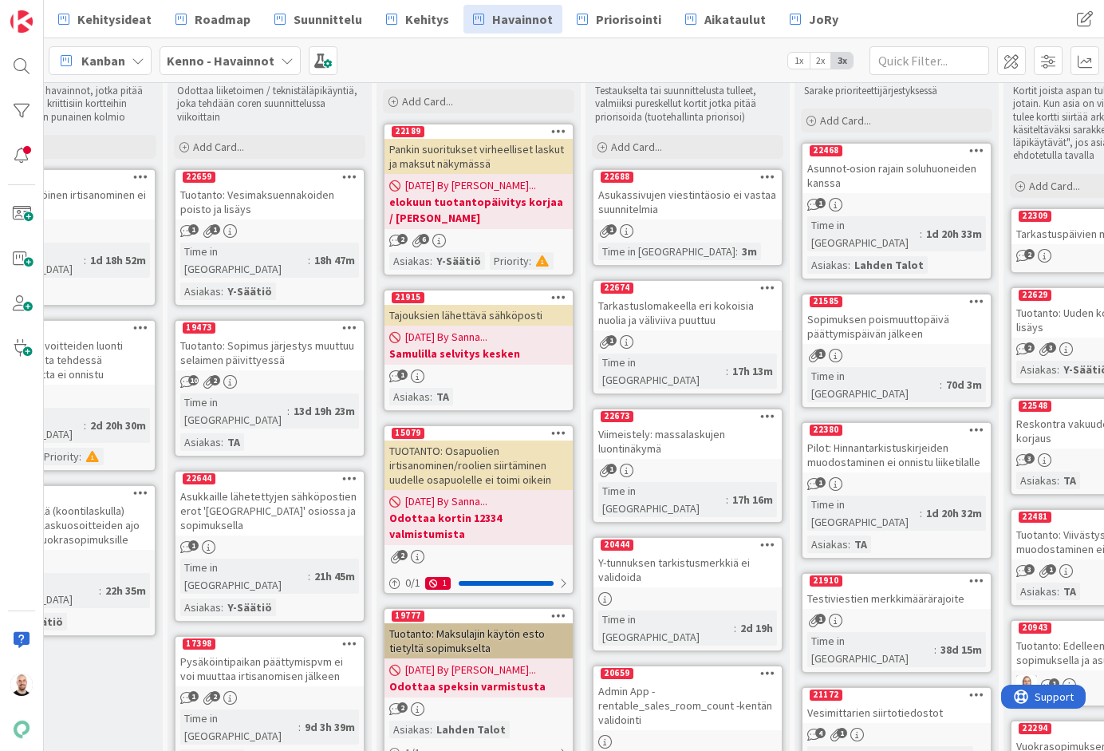
scroll to position [63, 91]
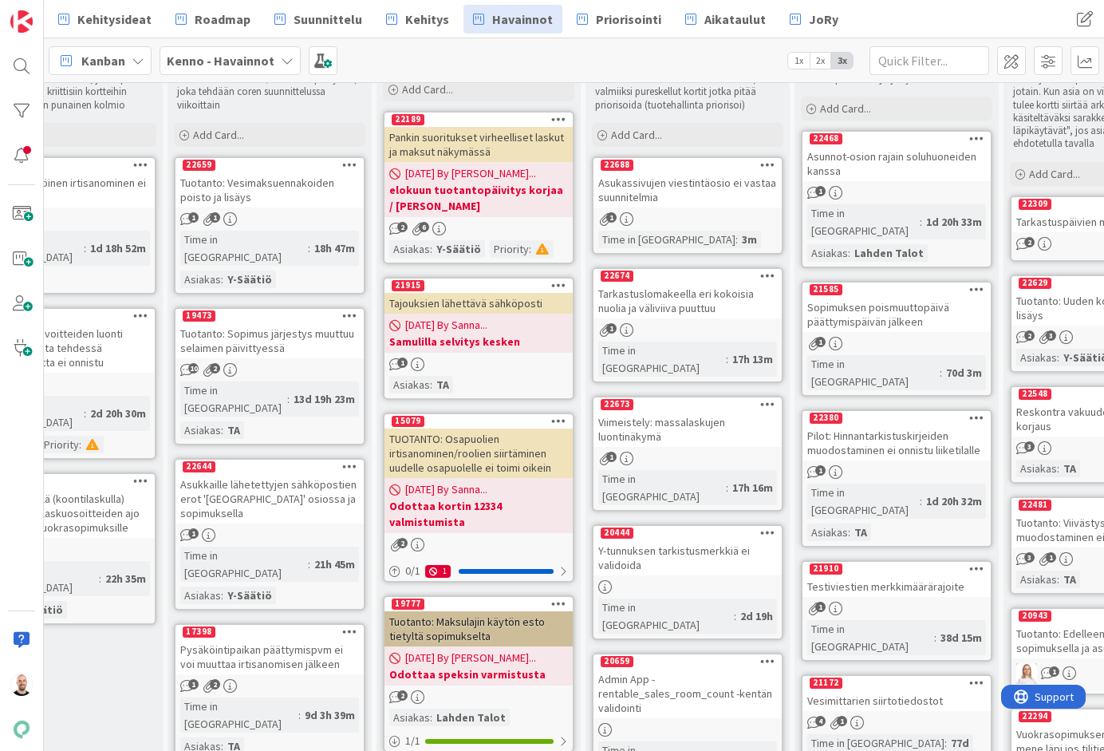
click at [678, 185] on div "Asukassivujen viestintäosio ei vastaa suunnitelmia" at bounding box center [688, 189] width 188 height 35
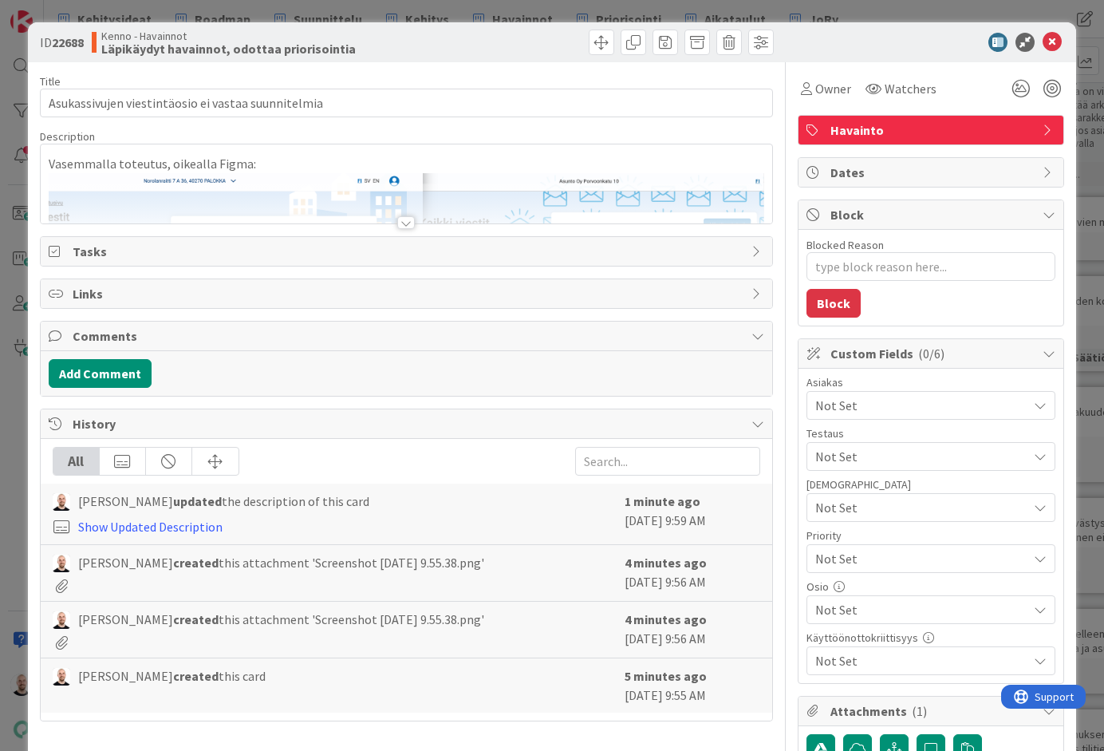
click at [405, 222] on div at bounding box center [406, 222] width 18 height 13
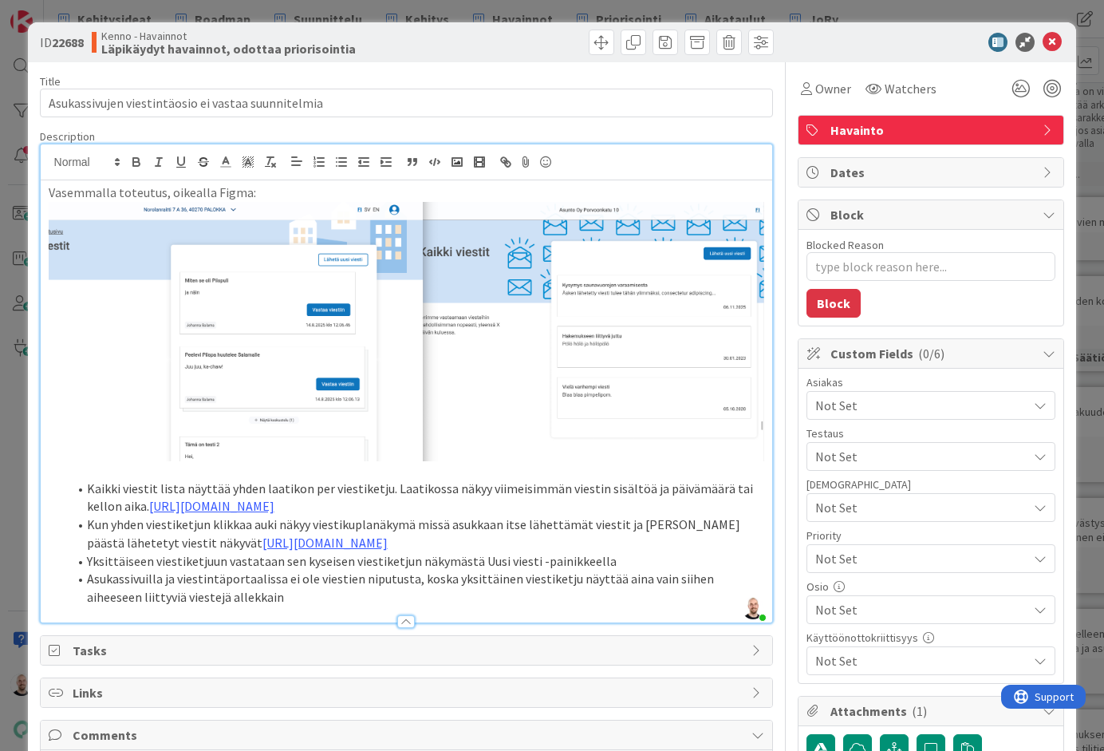
click at [88, 484] on li "Kaikki viestit lista näyttää yhden laatikon per viestiketju. Laatikossa näkyy v…" at bounding box center [416, 498] width 697 height 36
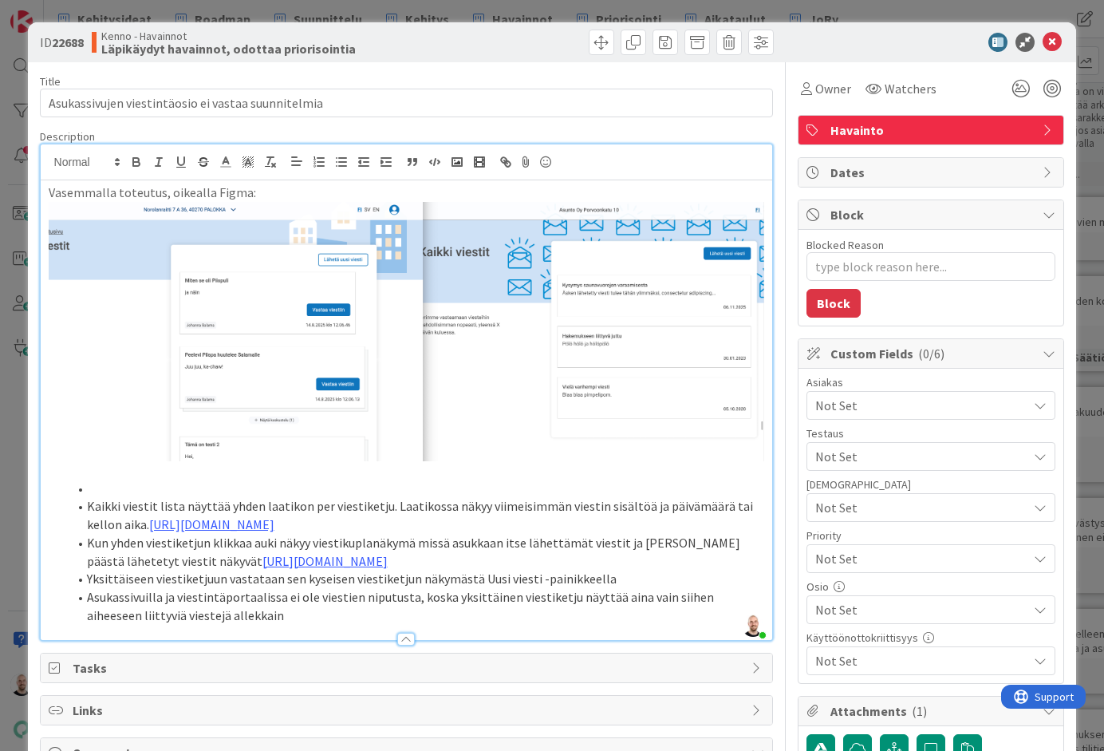
click at [99, 489] on li at bounding box center [416, 489] width 697 height 18
type textarea "x"
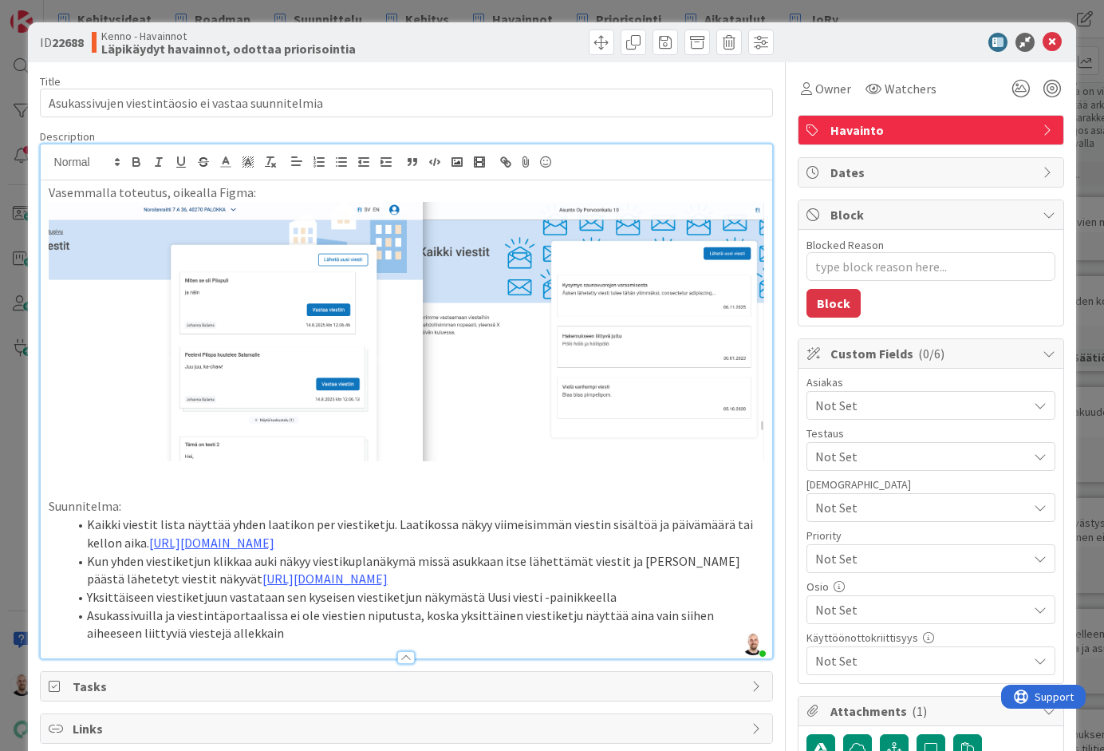
click at [277, 642] on li "Asukassivuilla ja viestintäportaalissa ei ole viestien niputusta, koska yksittä…" at bounding box center [416, 624] width 697 height 36
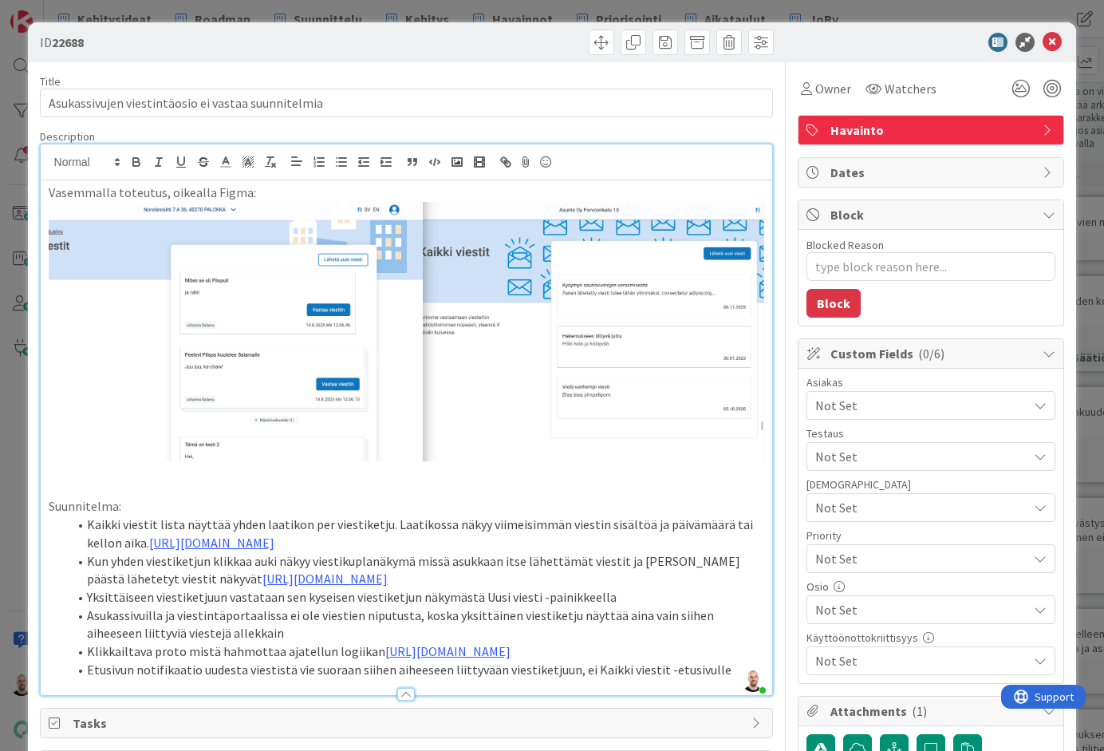
type textarea "x"
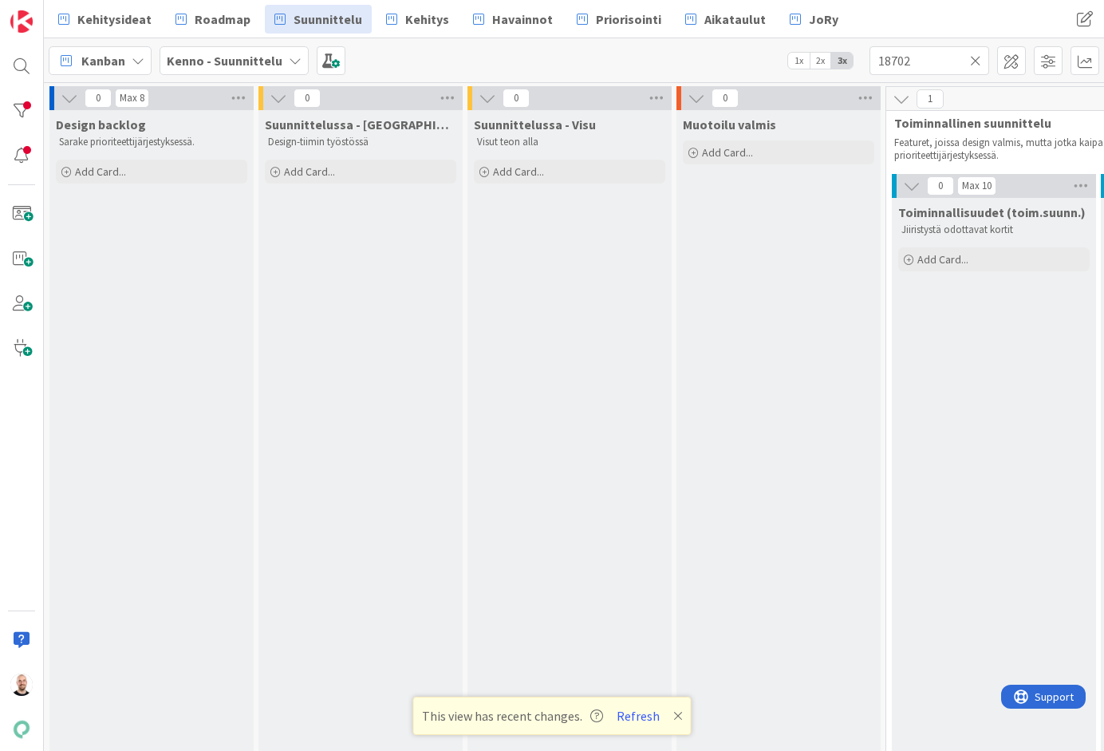
scroll to position [0, 2]
